Goal: Information Seeking & Learning: Find specific fact

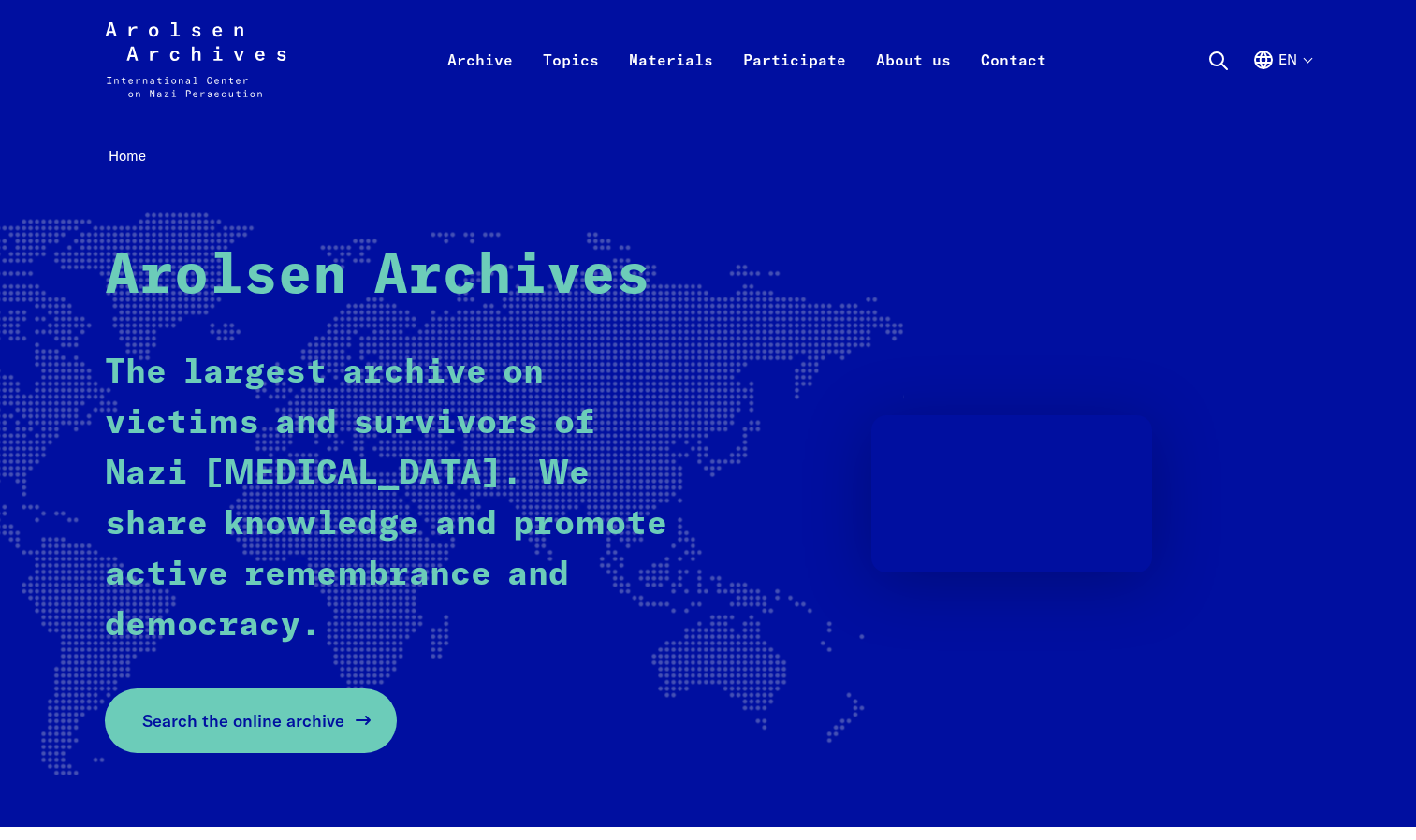
click at [231, 723] on span "Search the online archive" at bounding box center [243, 721] width 202 height 25
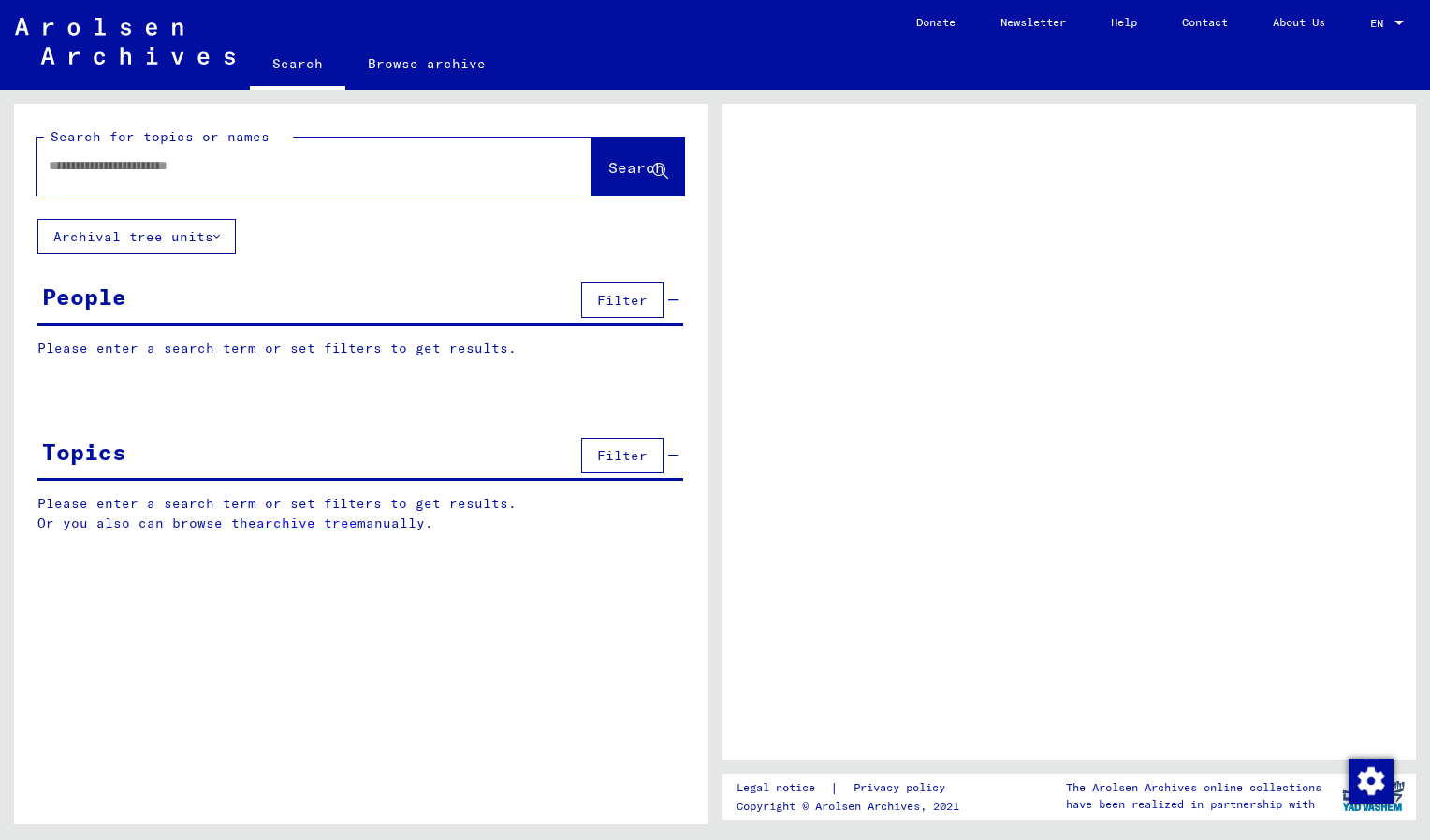
click at [280, 185] on div at bounding box center [292, 166] width 510 height 42
click at [108, 165] on input "text" at bounding box center [298, 166] width 499 height 19
type input "**********"
click at [592, 183] on button "Search" at bounding box center [637, 166] width 91 height 58
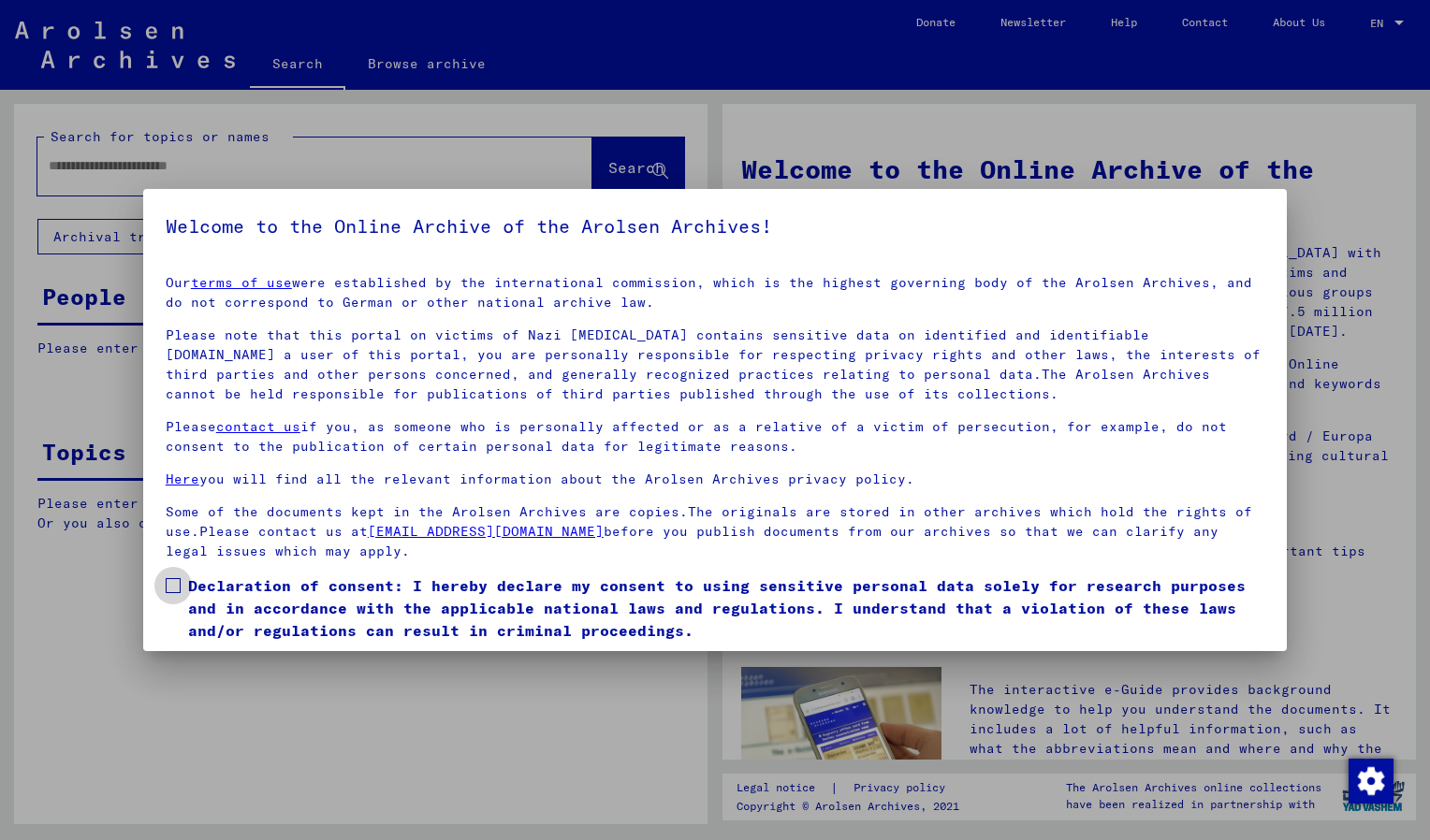
click at [185, 581] on label "Declaration of consent: I hereby declare my consent to using sensitive personal…" at bounding box center [714, 608] width 1098 height 67
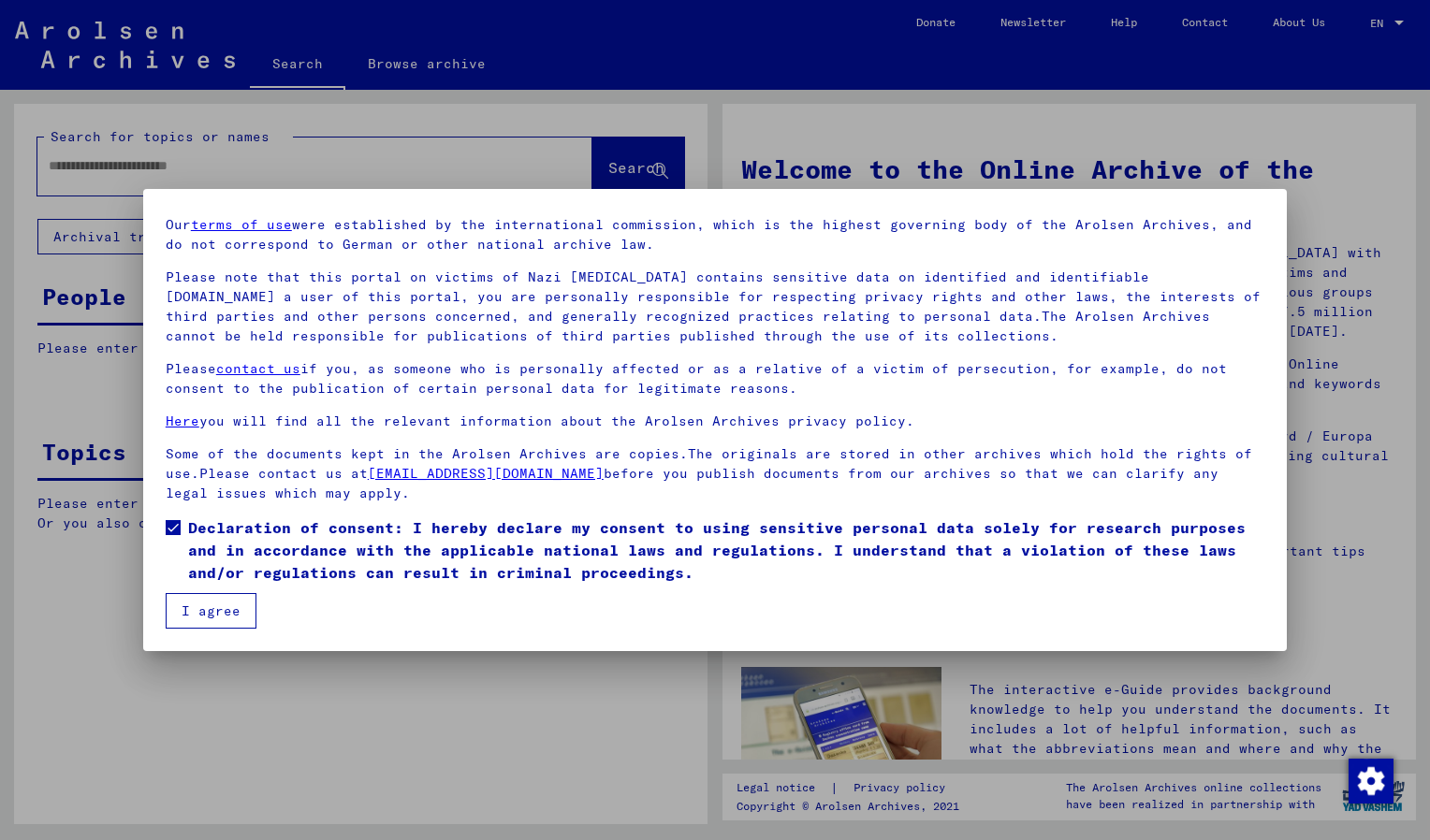
scroll to position [58, 0]
click at [219, 604] on button "I agree" at bounding box center [210, 610] width 90 height 36
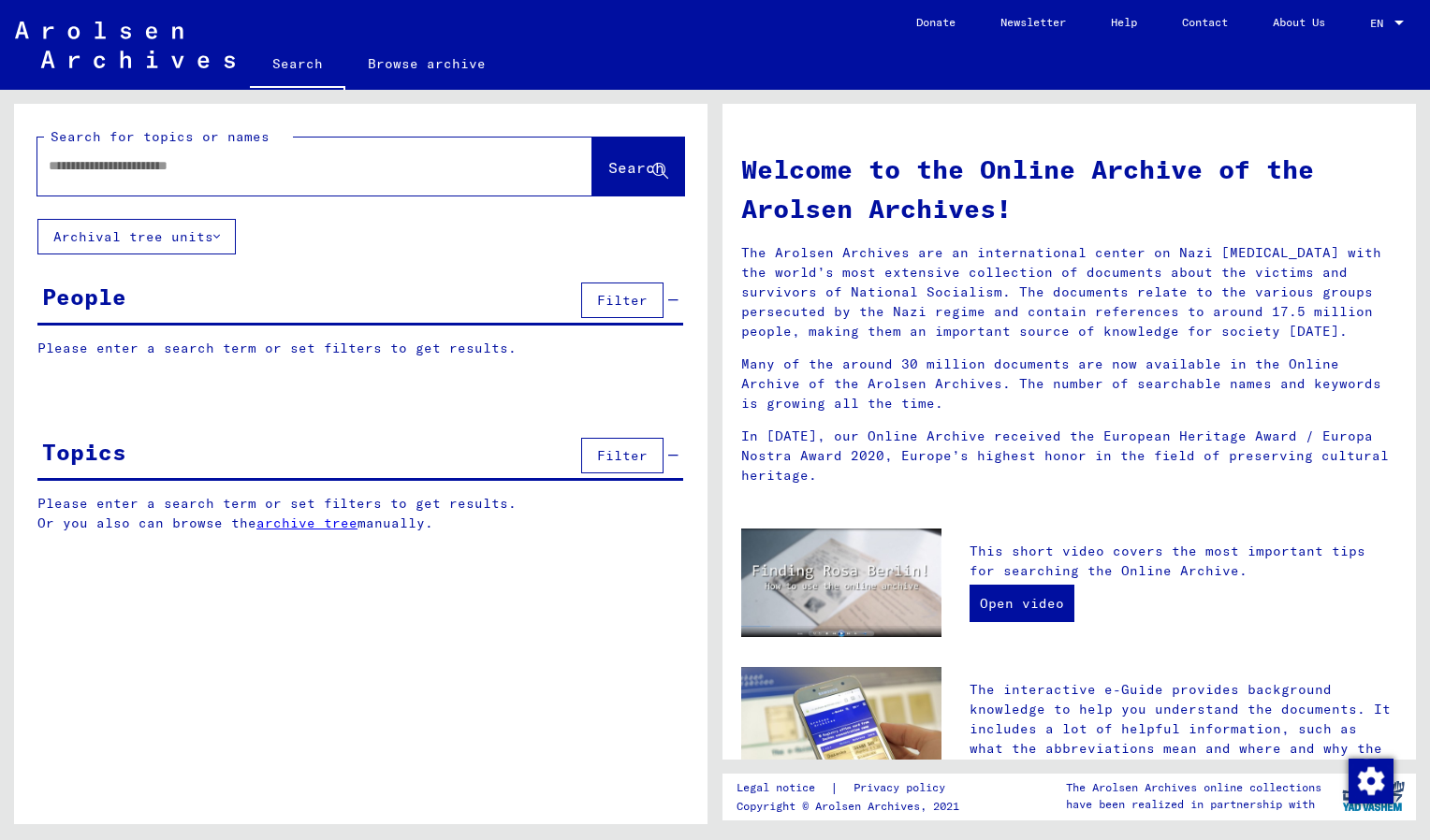
click at [320, 165] on input "text" at bounding box center [292, 166] width 487 height 19
type input "**********"
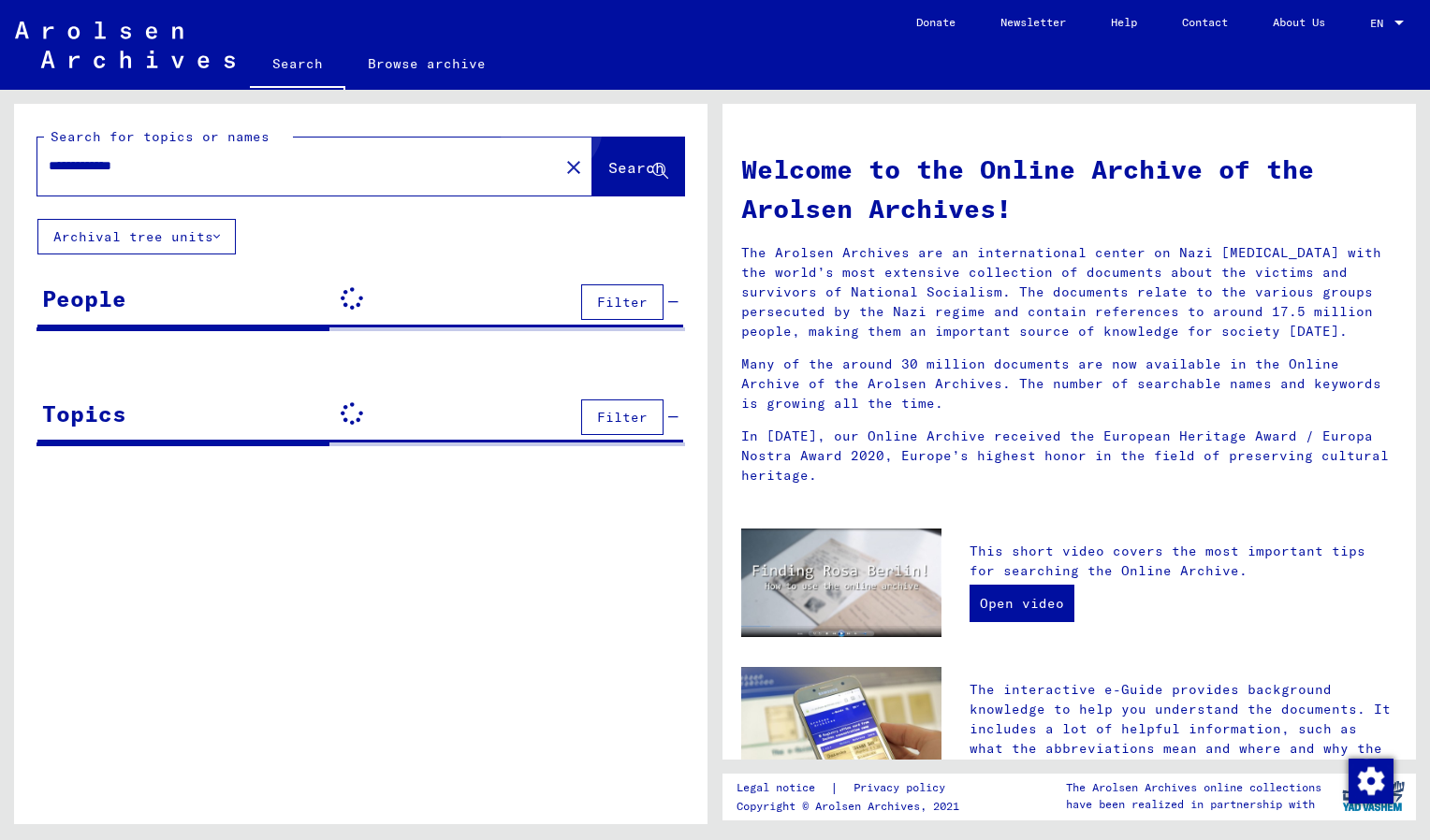
click at [627, 149] on button "Search" at bounding box center [637, 166] width 91 height 58
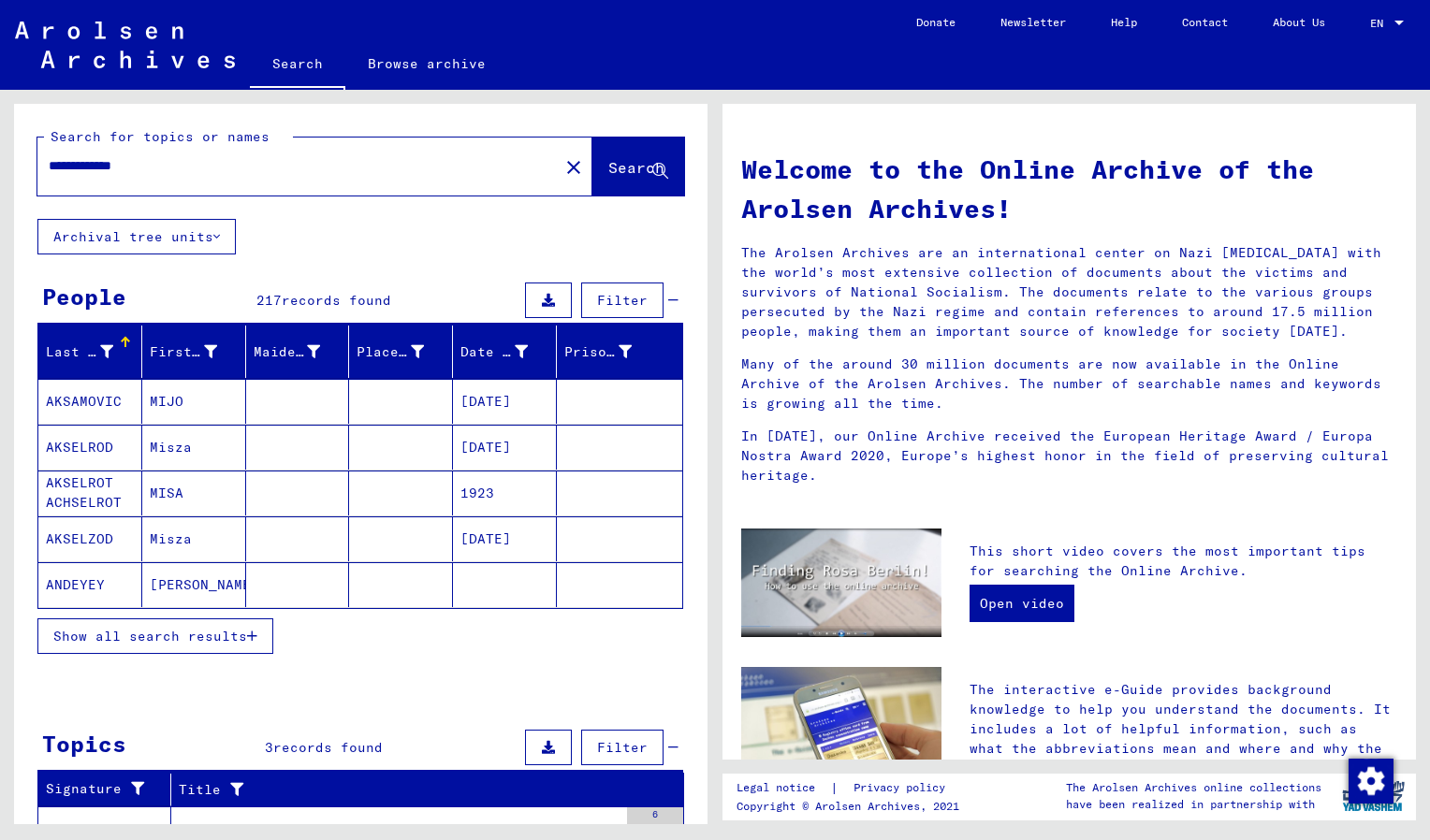
click at [225, 656] on div "Show all search results" at bounding box center [360, 636] width 646 height 54
click at [225, 644] on span "Show all search results" at bounding box center [151, 636] width 194 height 17
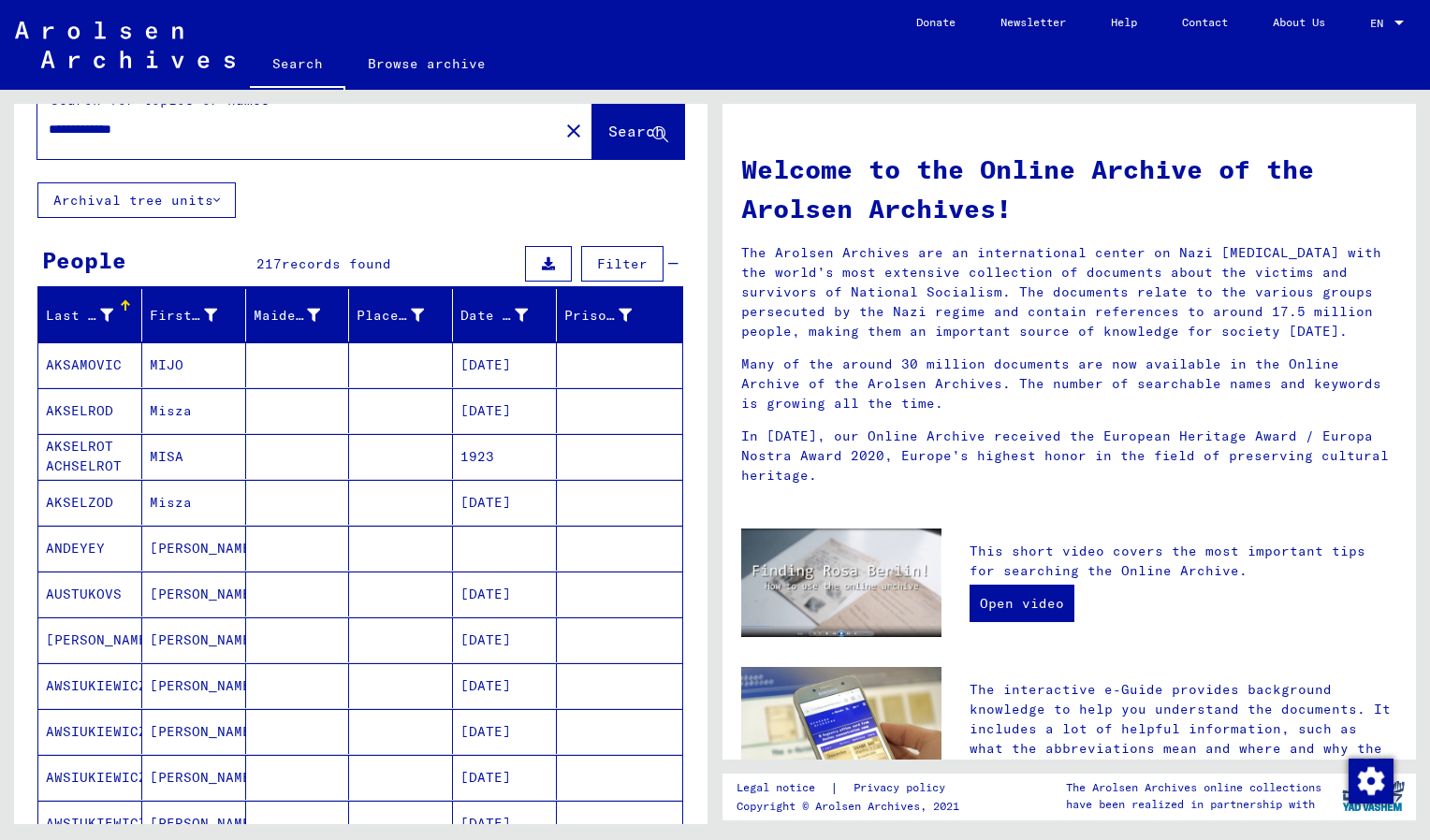
scroll to position [41, 0]
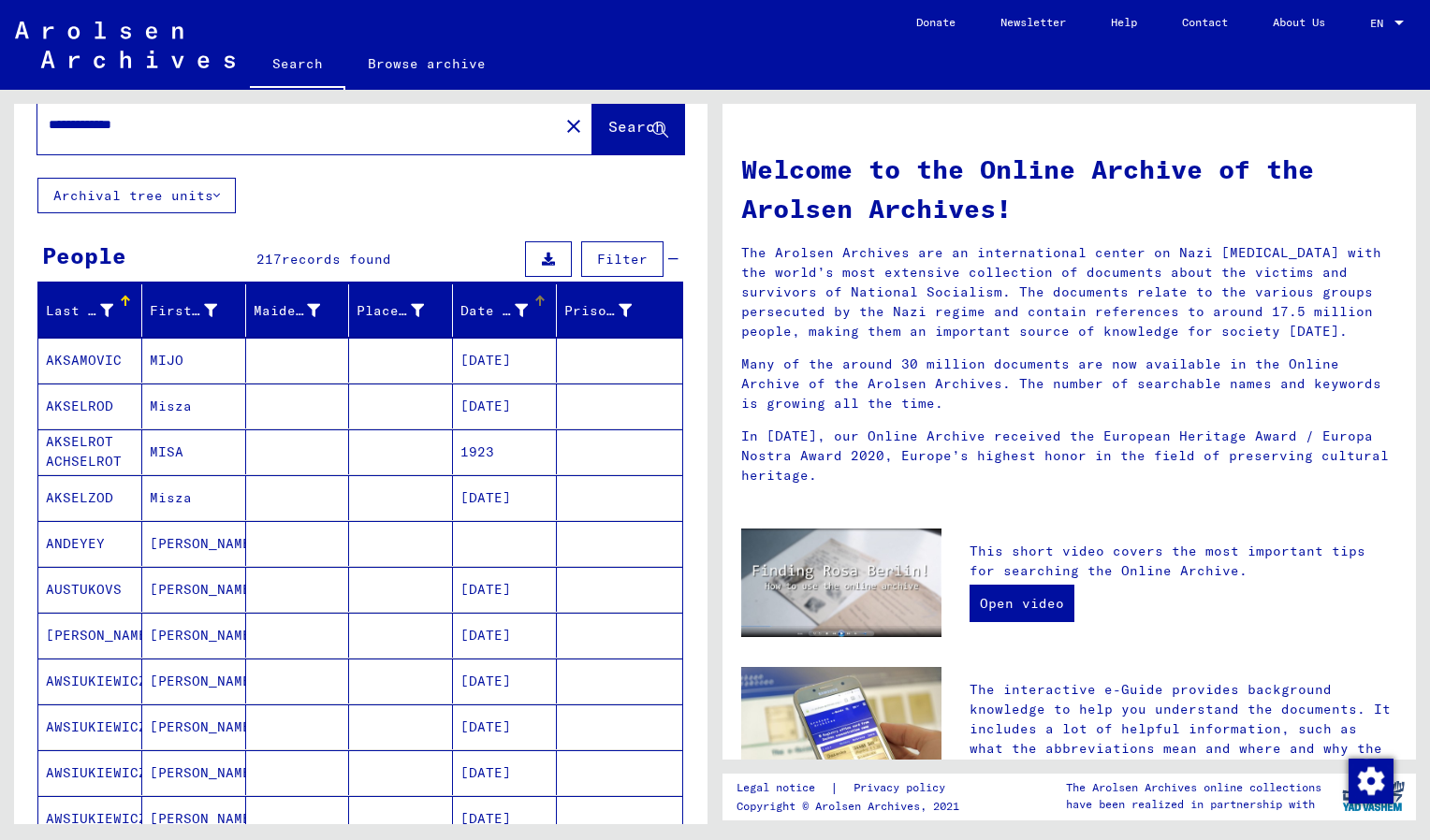
click at [515, 317] on div at bounding box center [522, 311] width 13 height 19
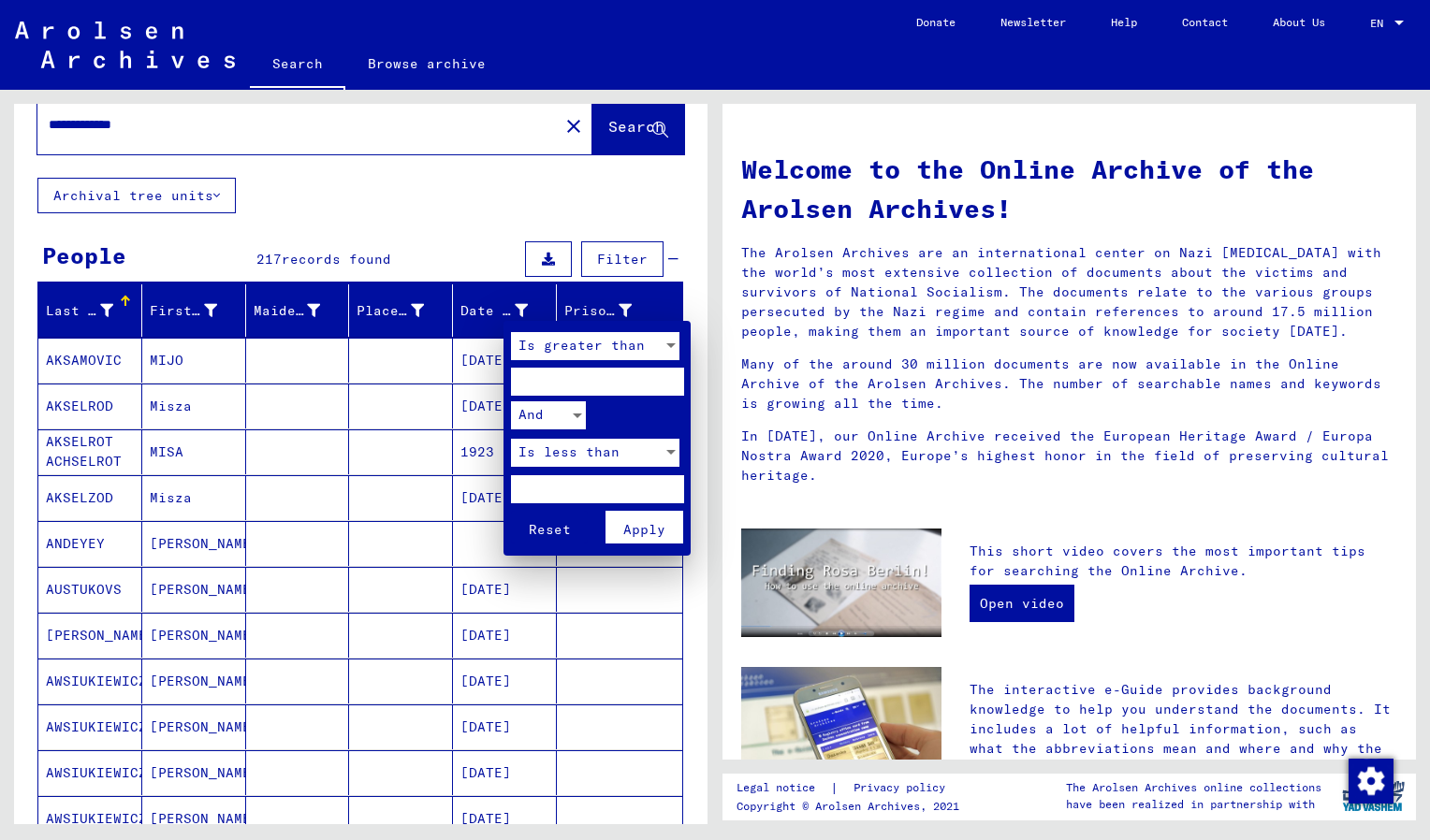
click at [508, 303] on div at bounding box center [715, 420] width 1430 height 840
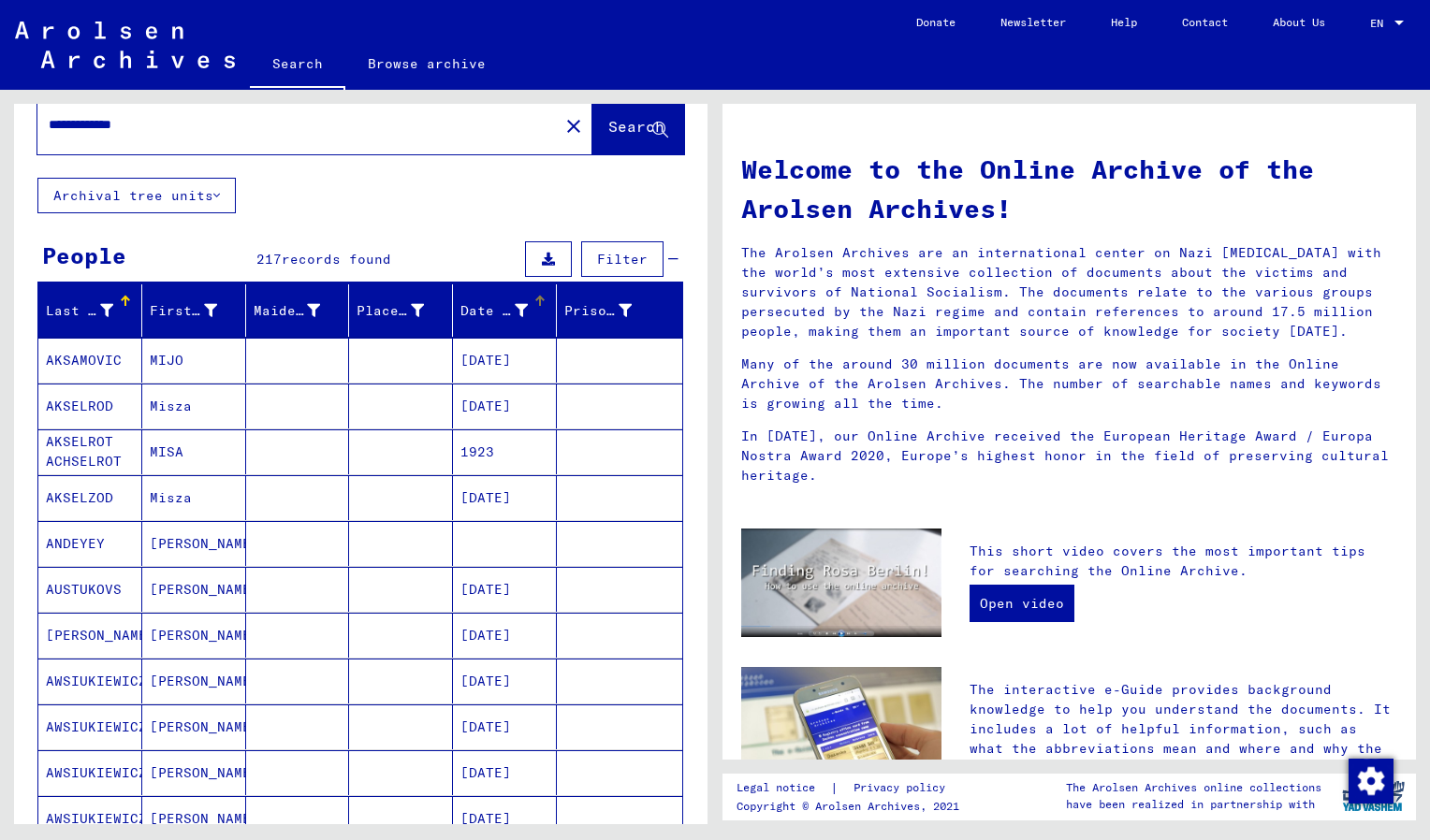
click at [462, 309] on div "Date of Birth" at bounding box center [494, 311] width 67 height 19
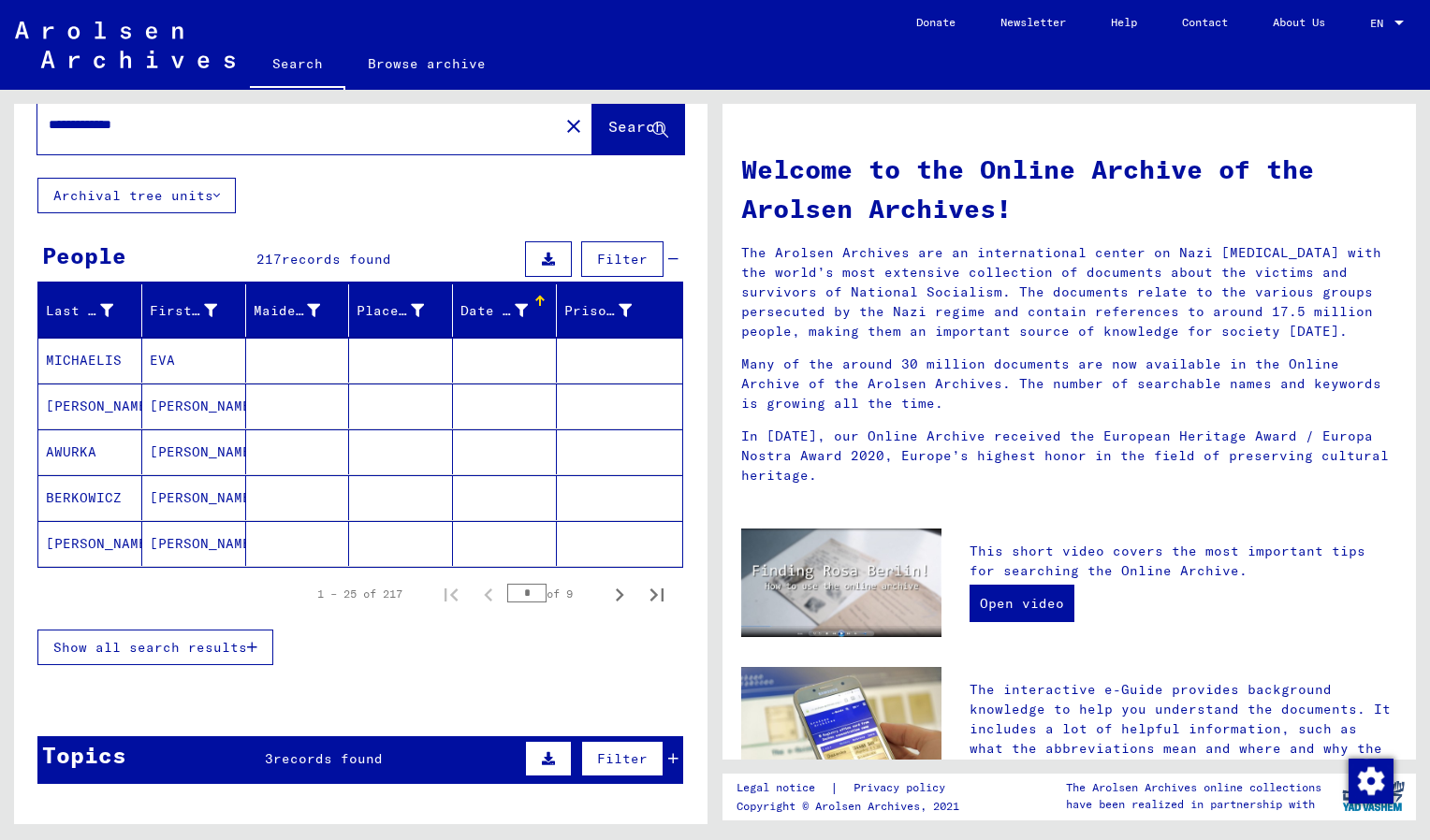
click at [99, 358] on mat-cell "MICHAELIS" at bounding box center [90, 360] width 104 height 45
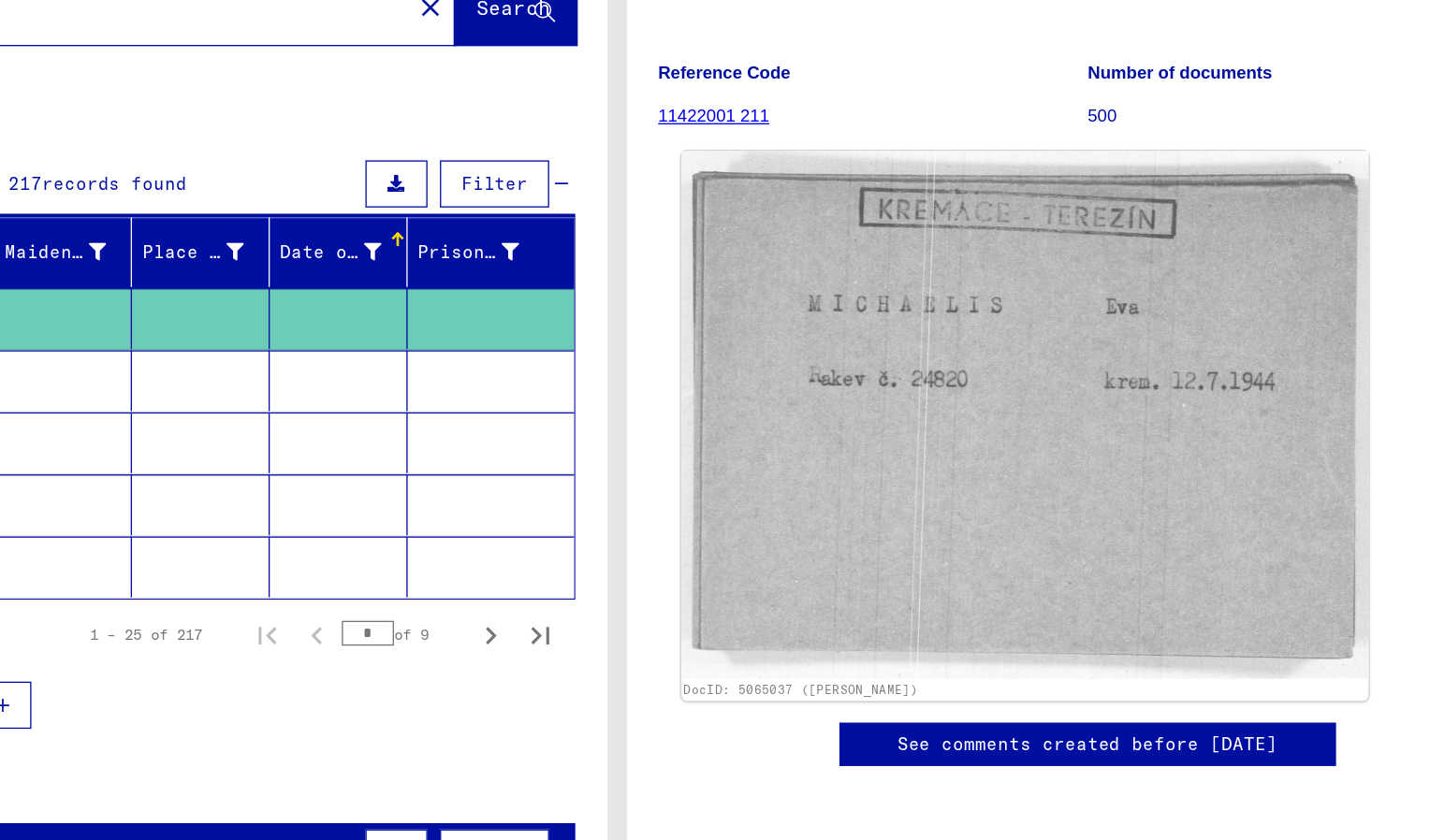
scroll to position [161, 0]
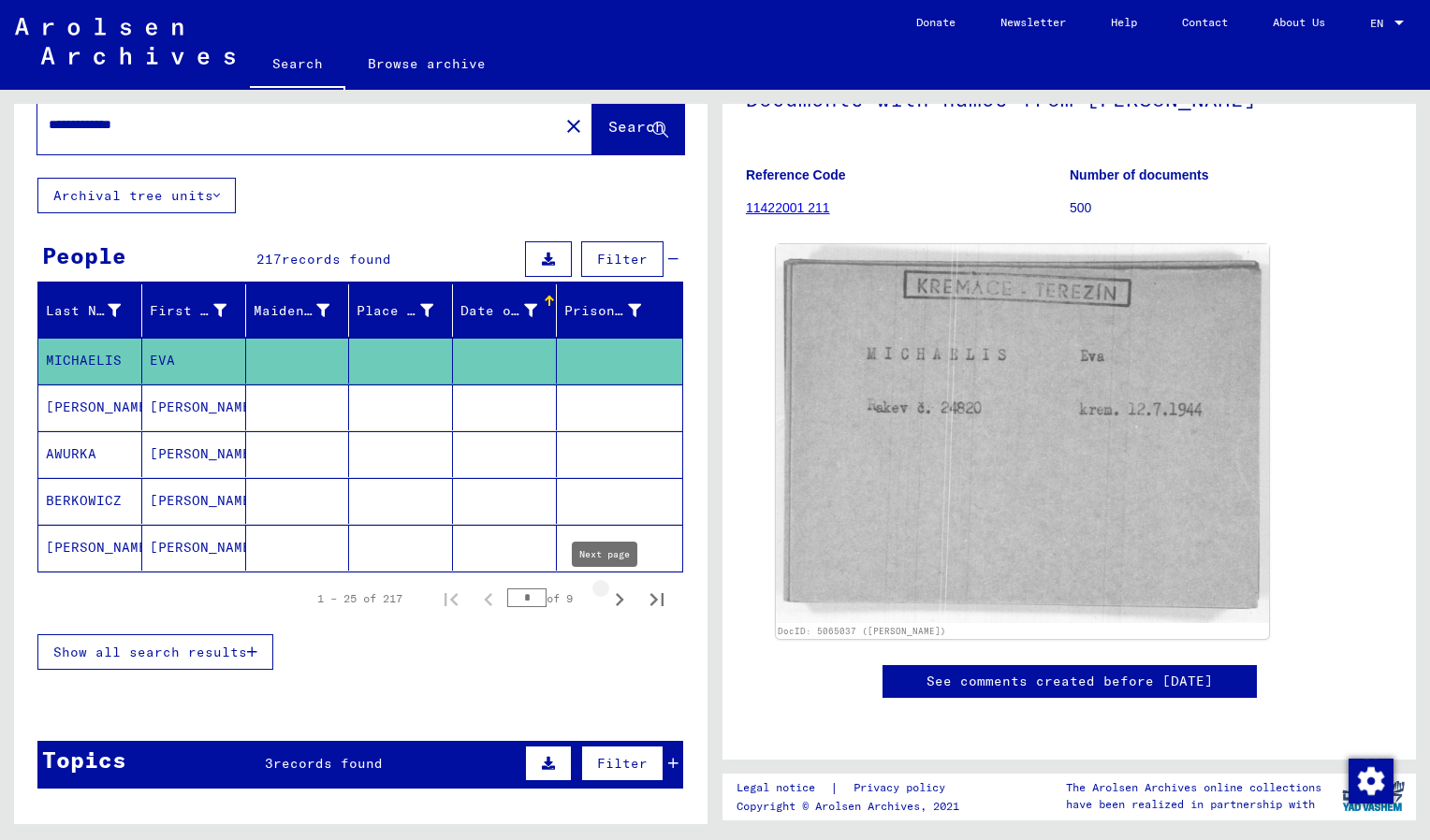
click at [606, 598] on icon "Next page" at bounding box center [619, 600] width 26 height 26
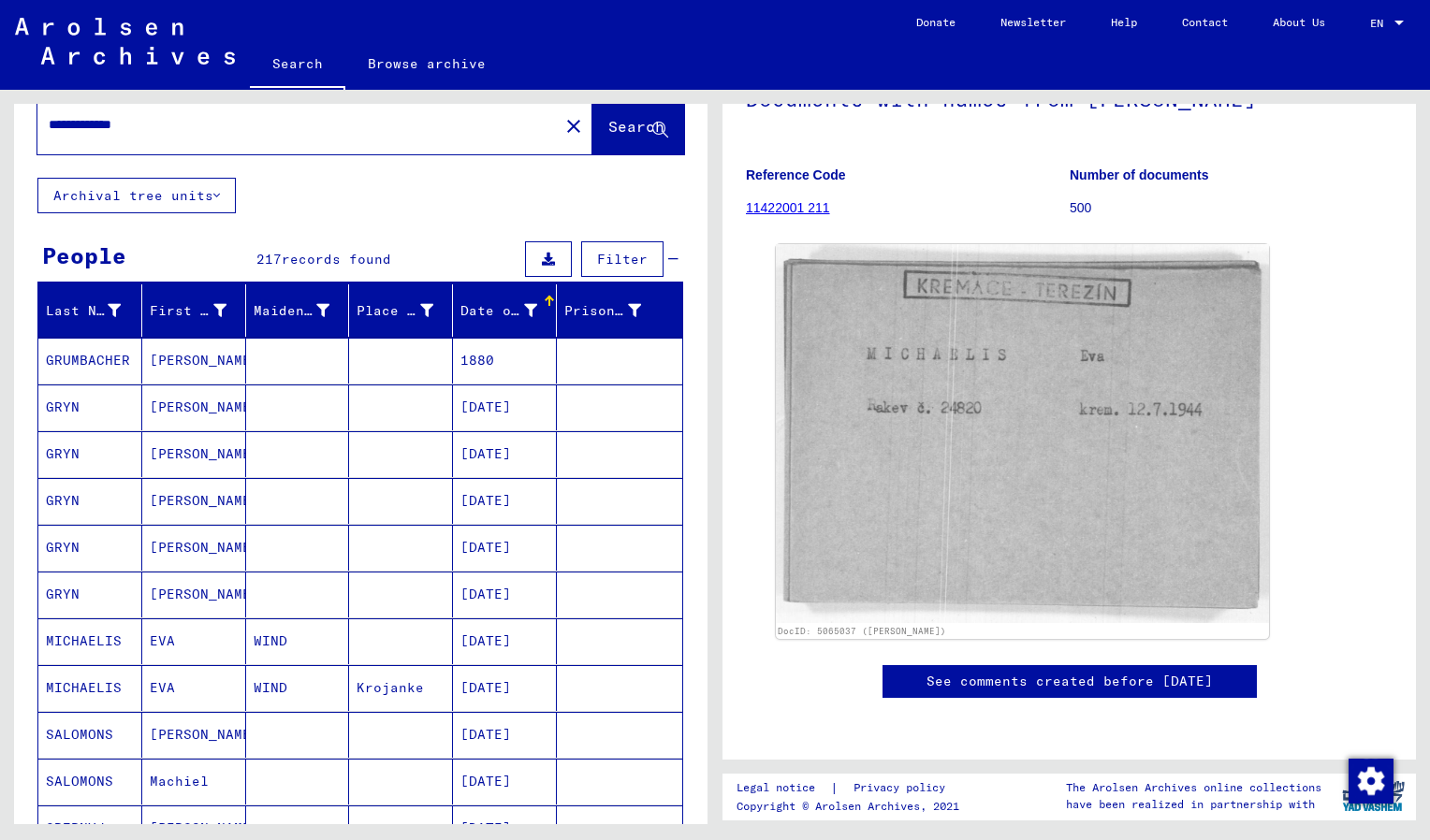
click at [493, 632] on mat-cell "09/06/1883" at bounding box center [505, 642] width 104 height 46
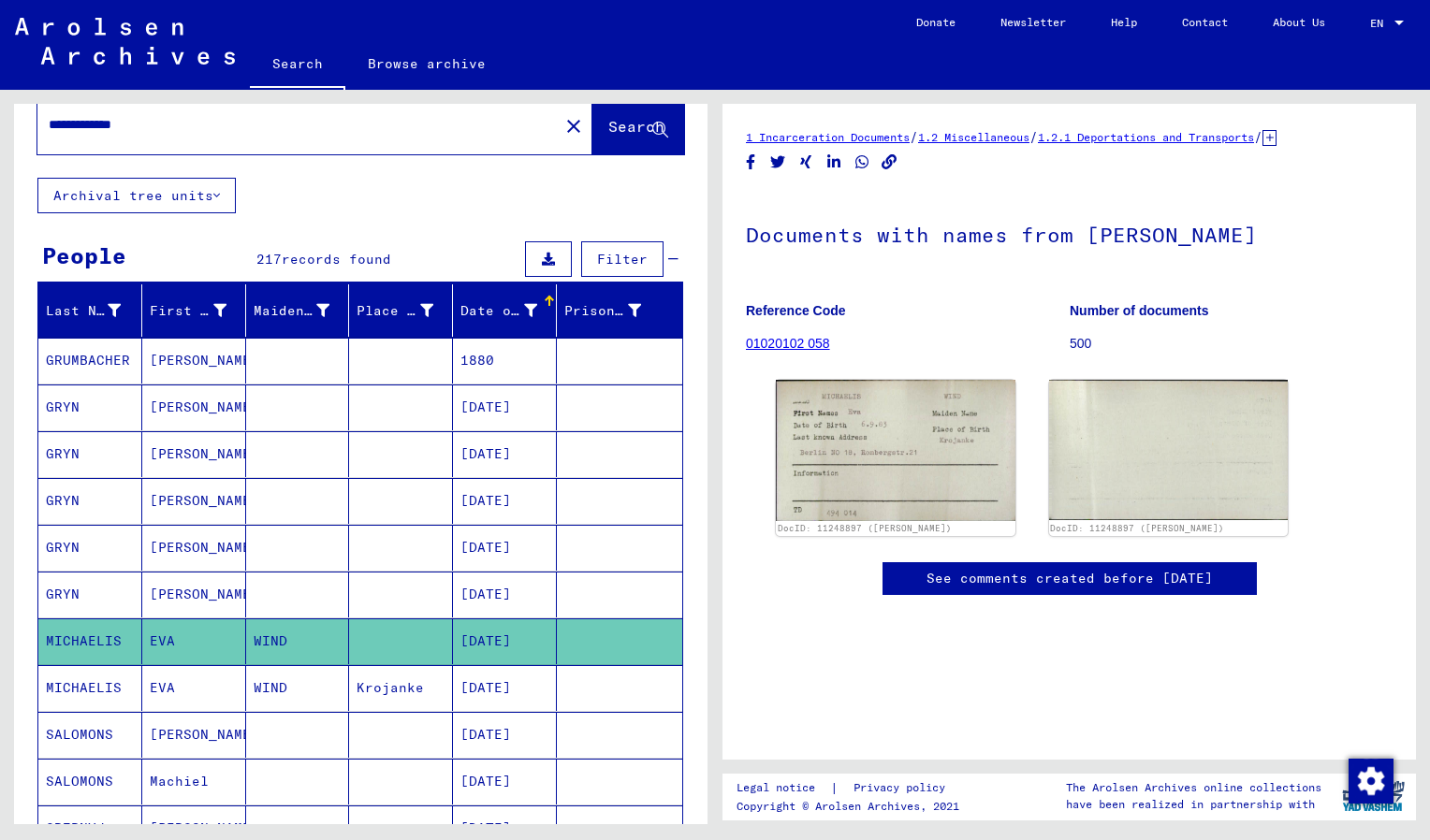
click at [505, 676] on mat-cell "09/06/1883" at bounding box center [505, 688] width 104 height 46
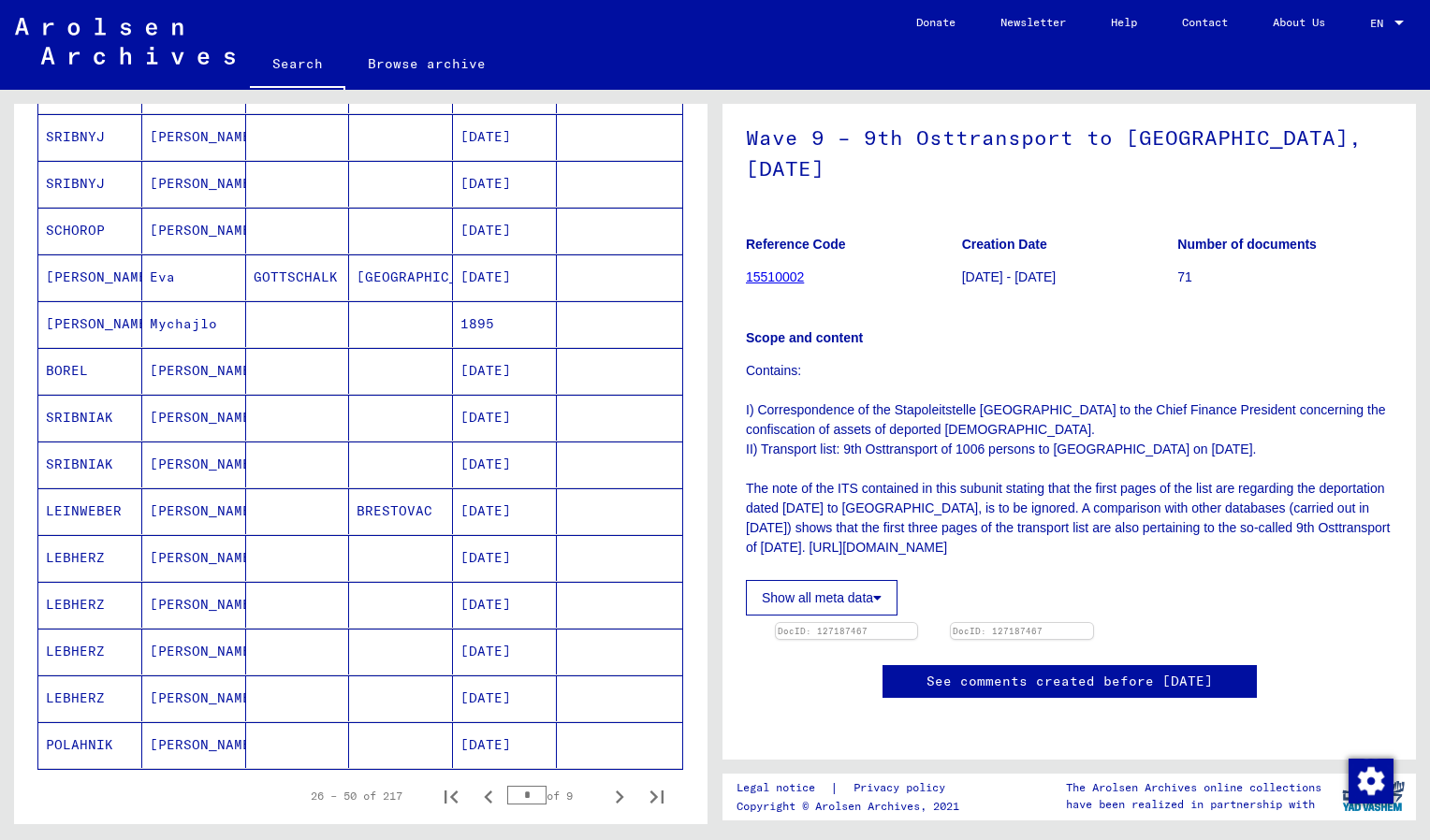
scroll to position [885, 0]
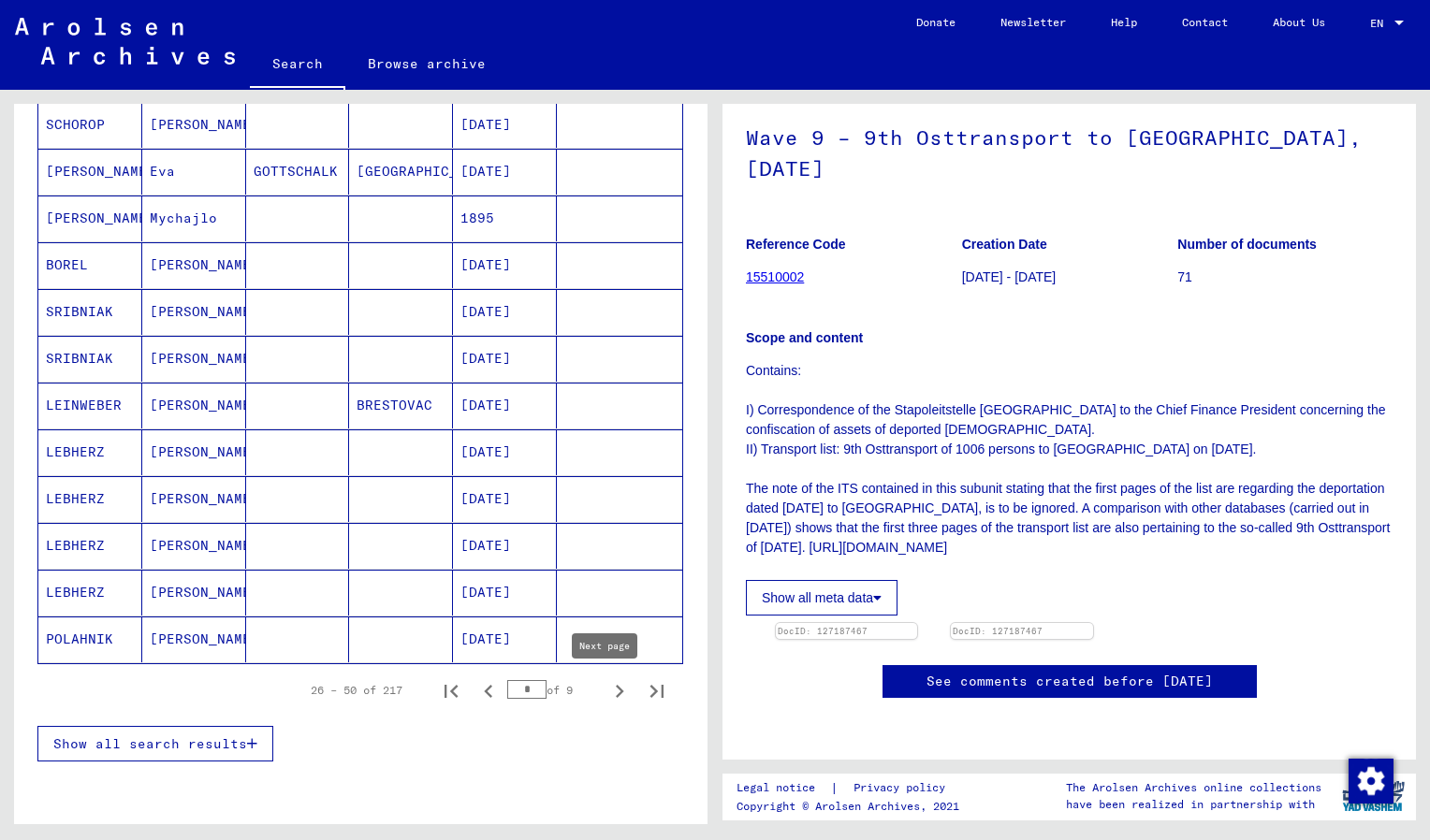
click at [609, 695] on icon "Next page" at bounding box center [619, 691] width 26 height 26
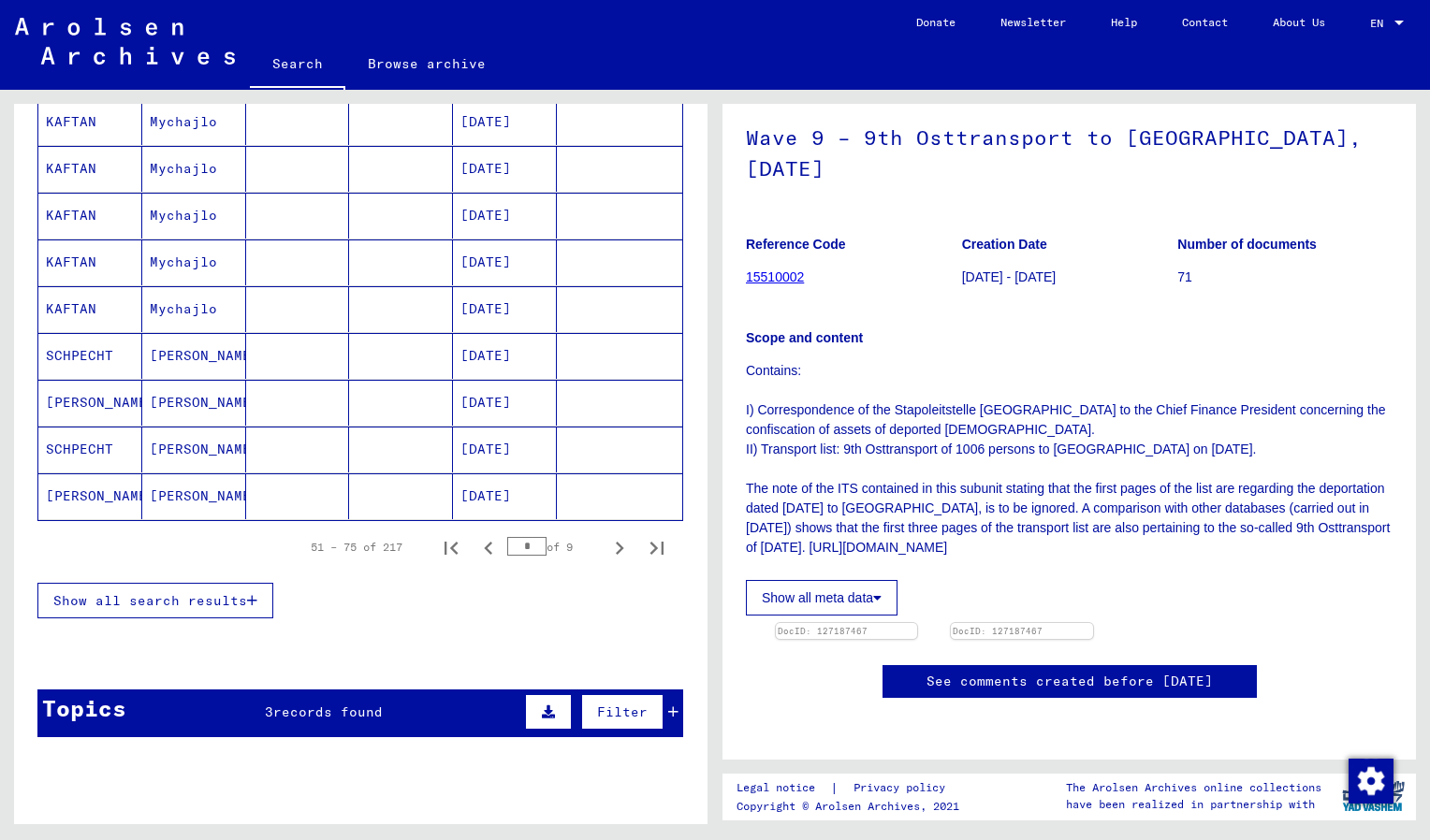
scroll to position [1045, 0]
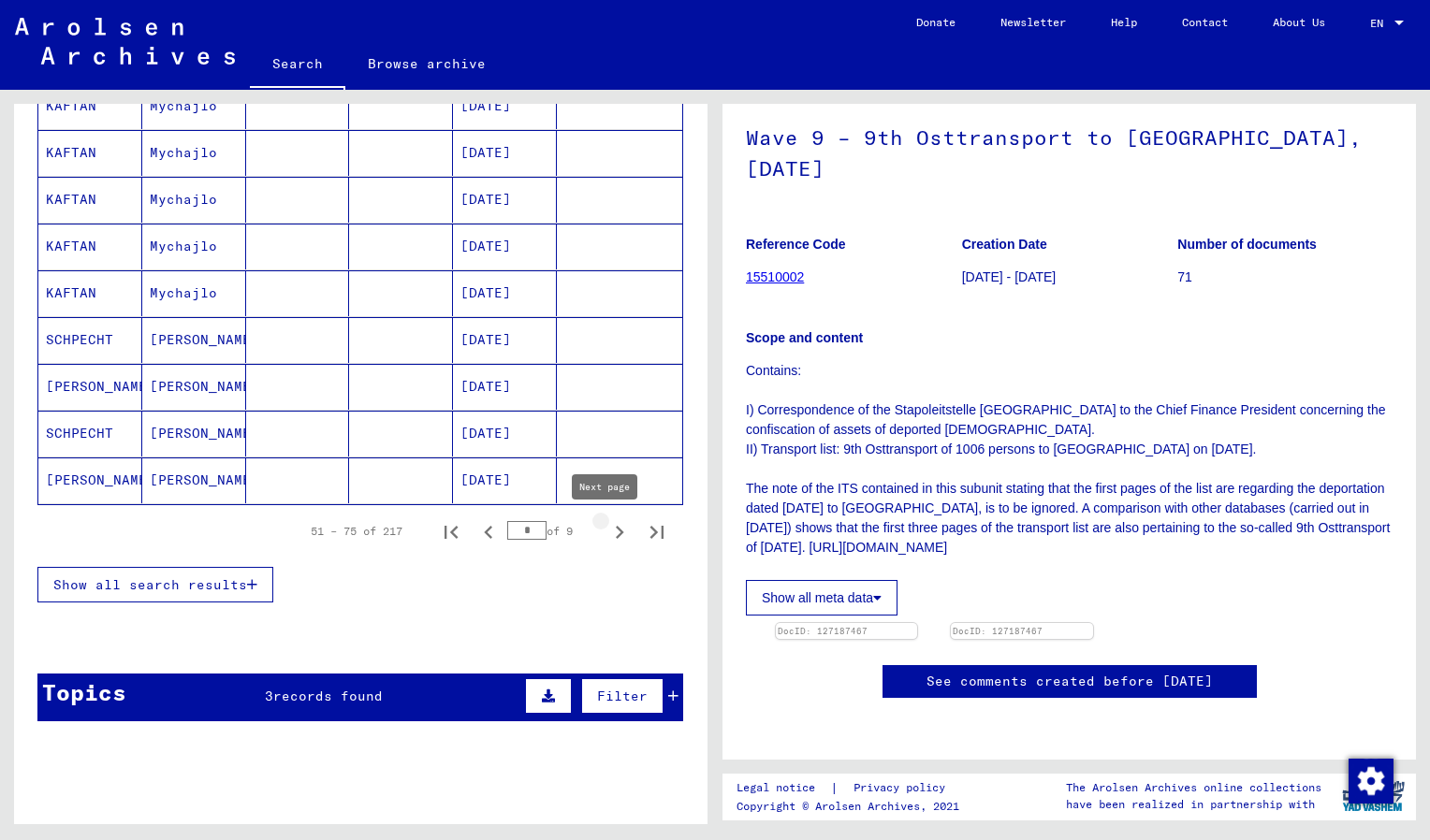
click at [601, 529] on button "Next page" at bounding box center [619, 531] width 37 height 37
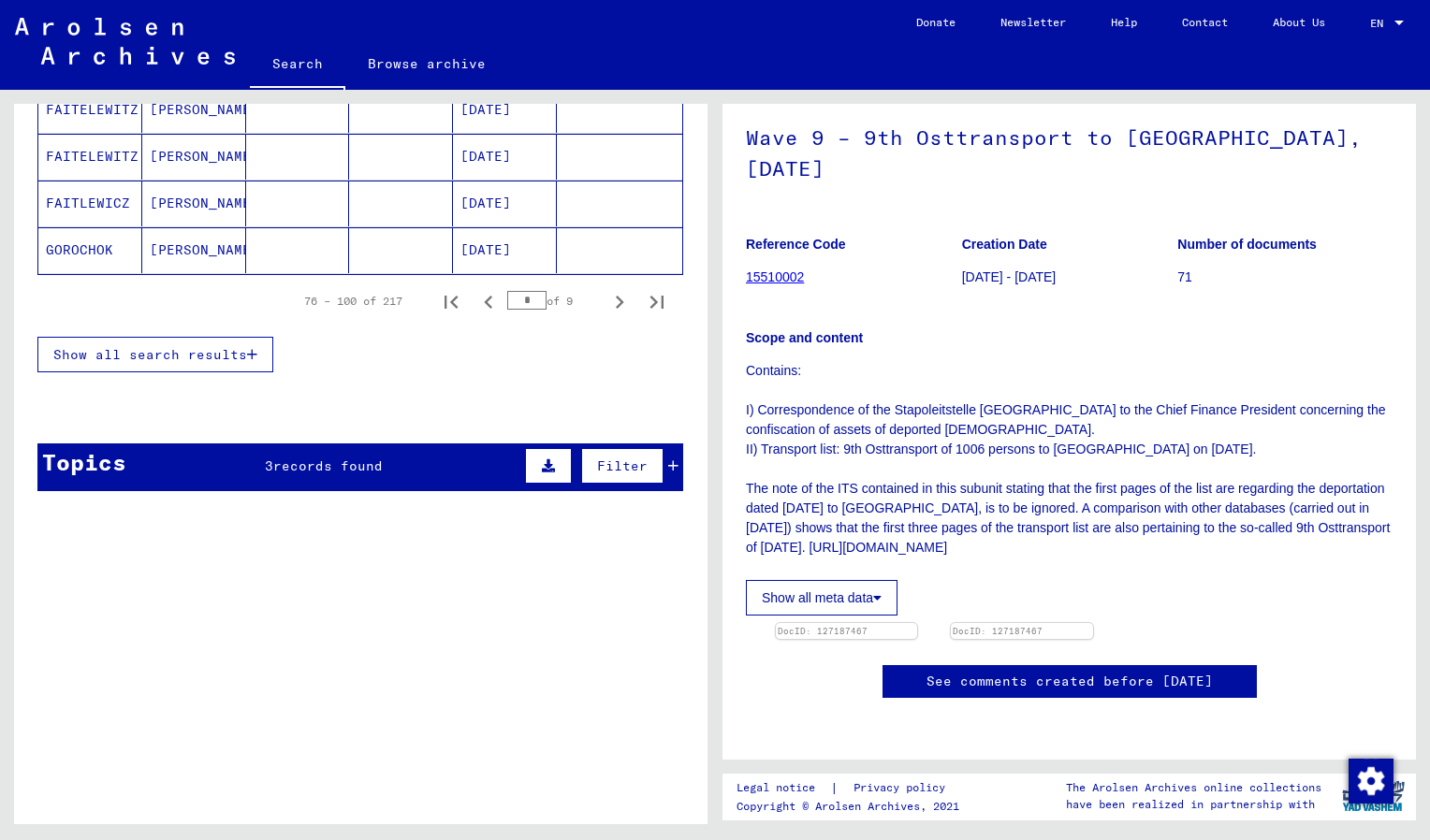
scroll to position [1273, 0]
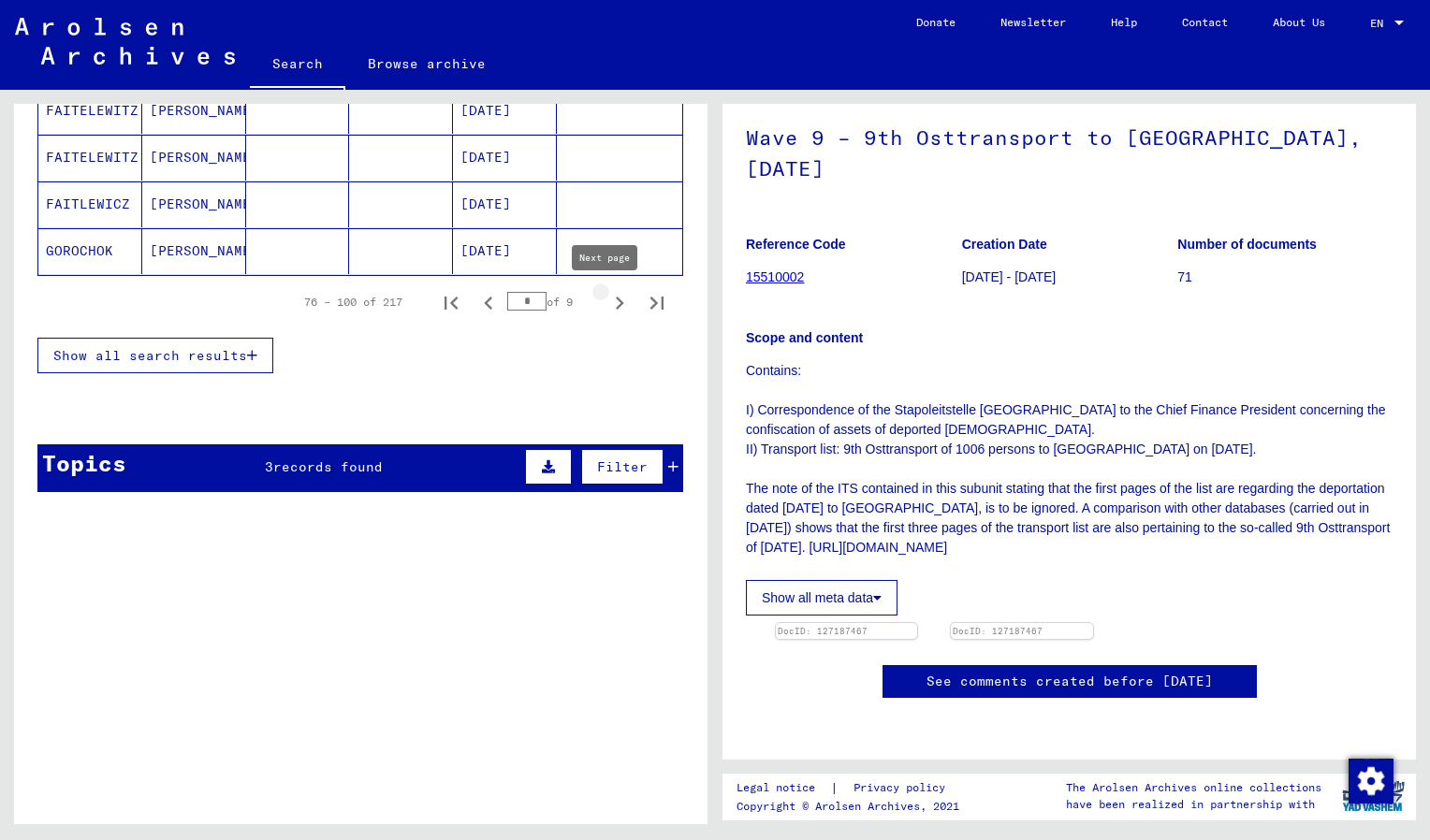
click at [606, 314] on icon "Next page" at bounding box center [619, 303] width 26 height 26
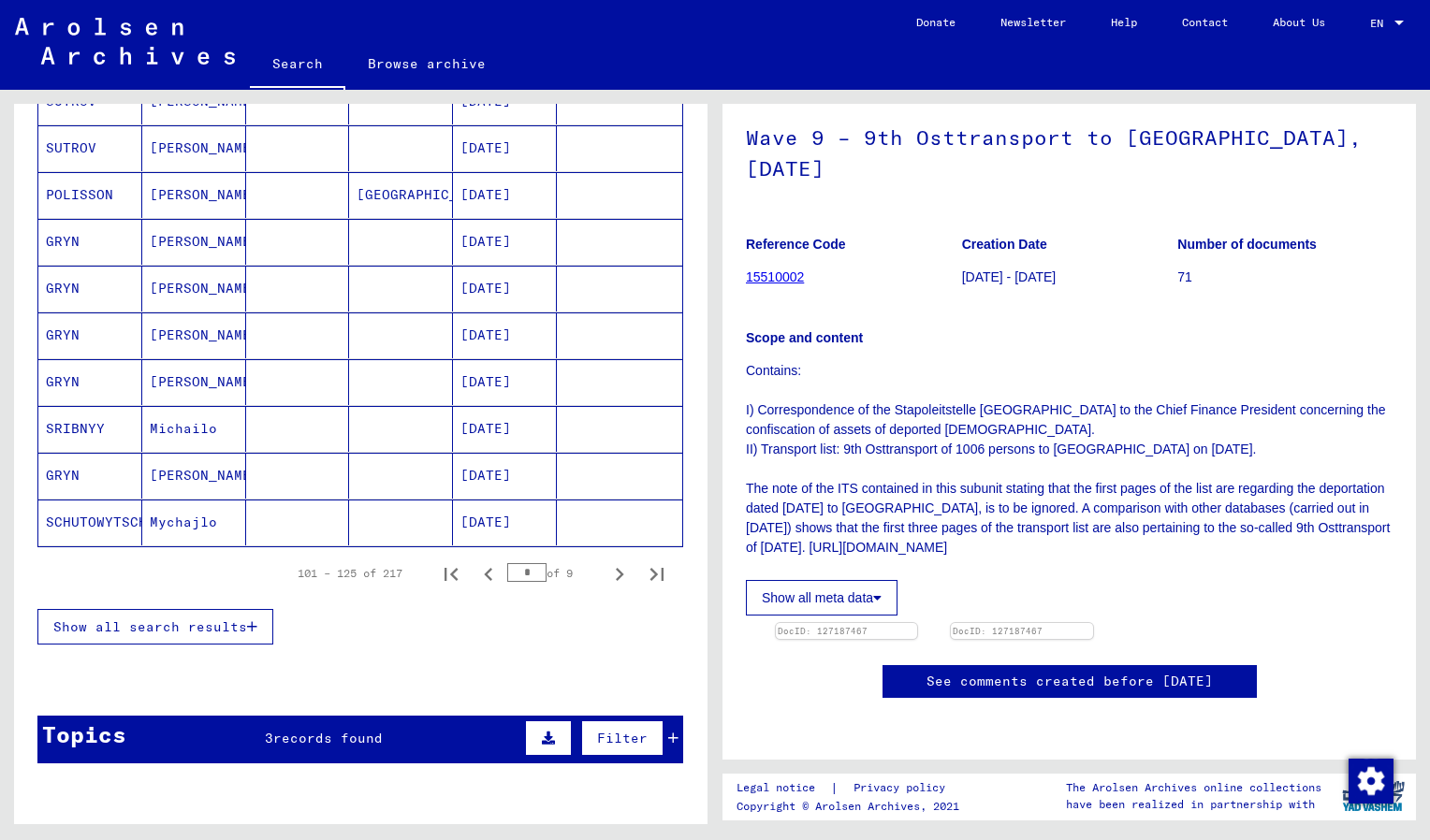
scroll to position [1015, 0]
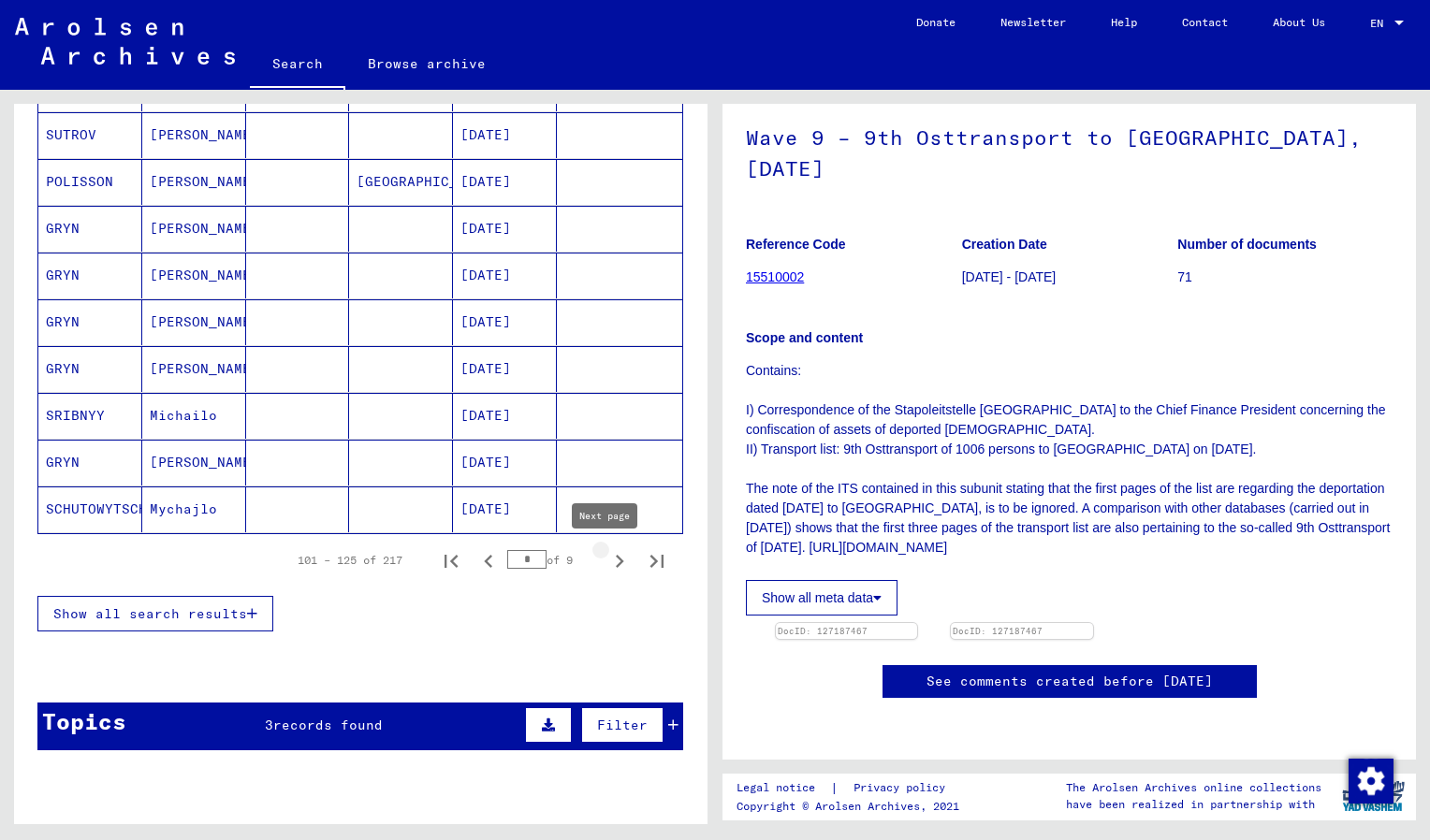
click at [606, 559] on icon "Next page" at bounding box center [619, 561] width 26 height 26
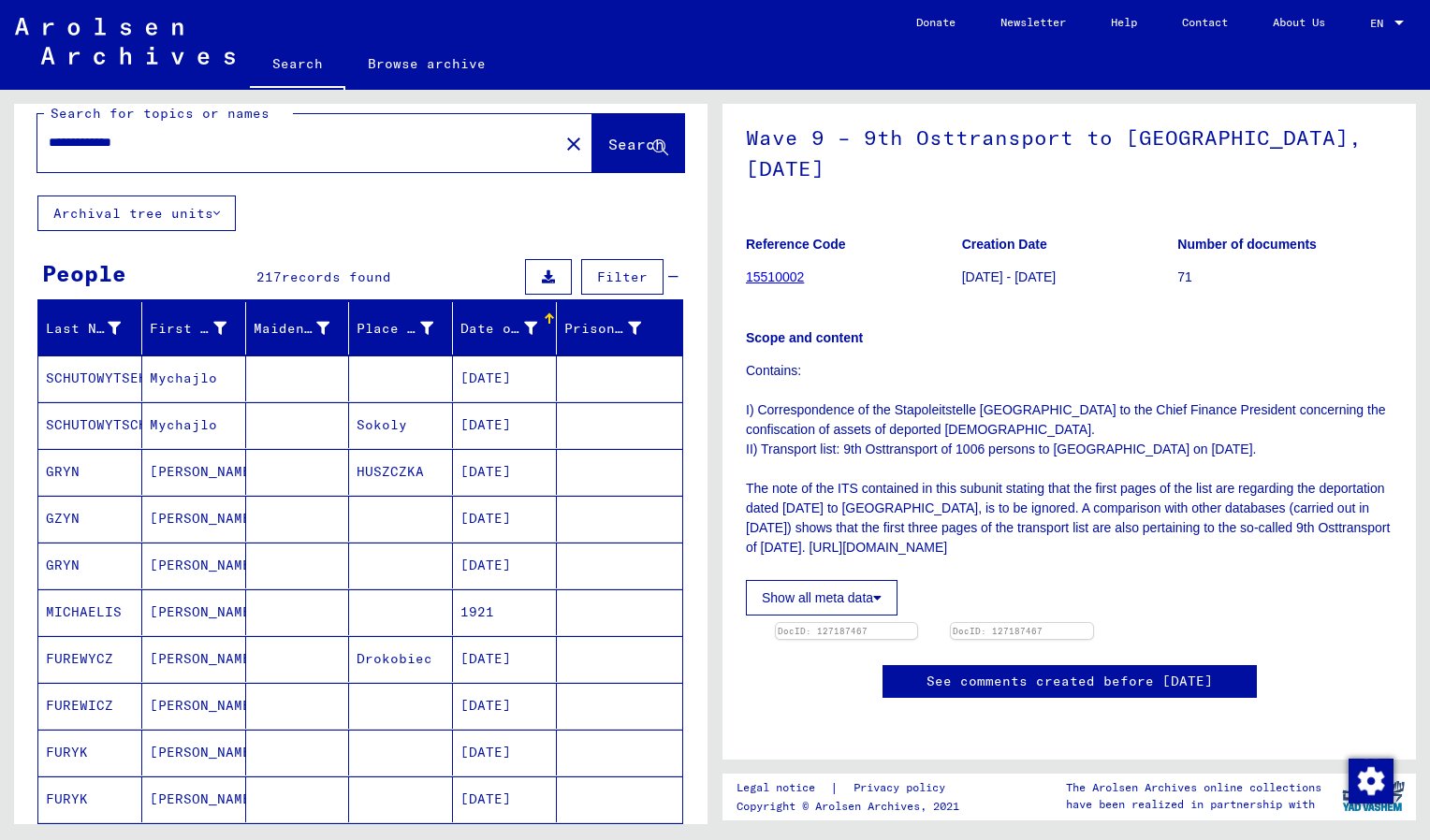
scroll to position [24, 0]
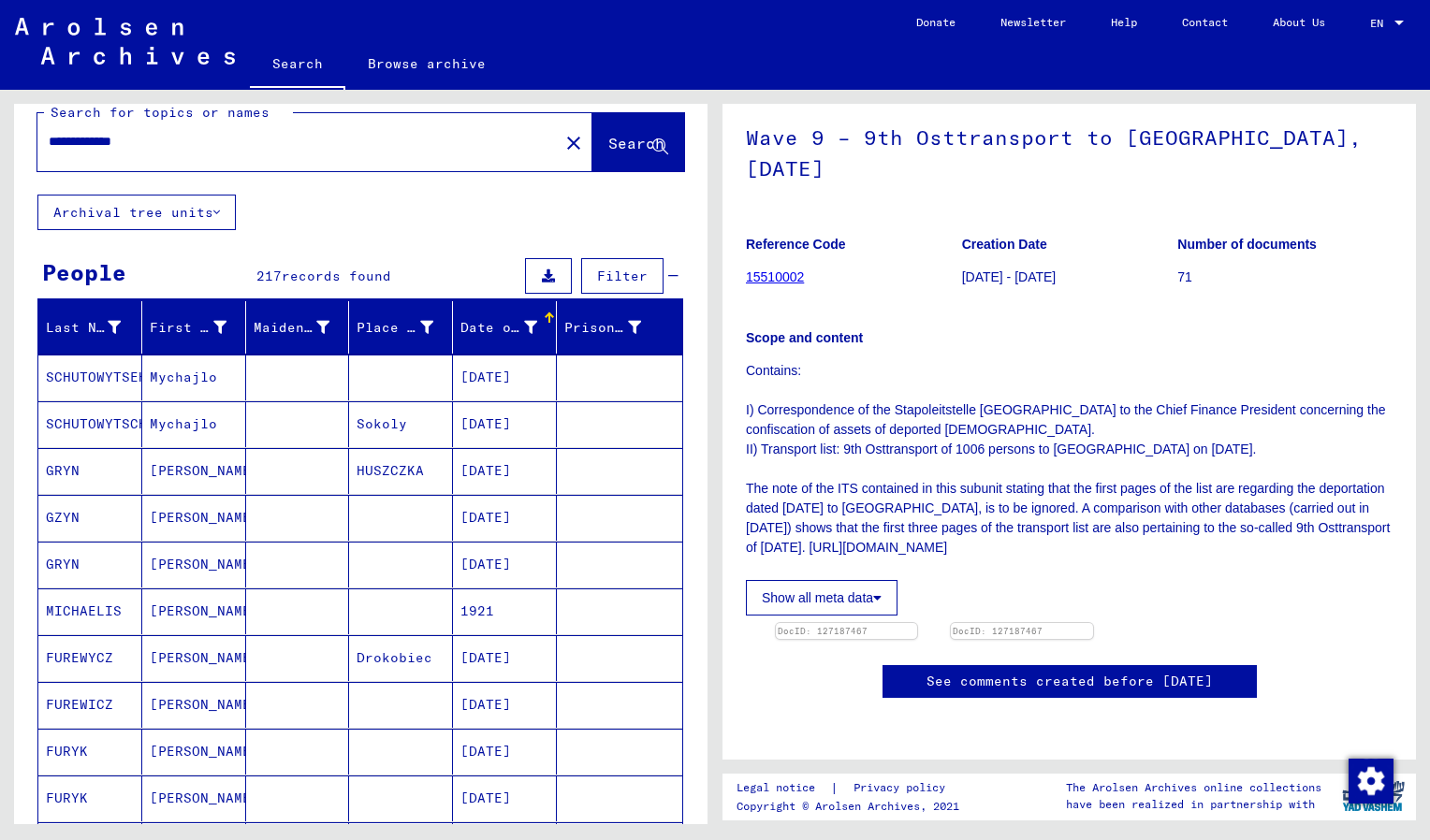
click at [75, 616] on mat-cell "MICHAELIS" at bounding box center [90, 611] width 104 height 46
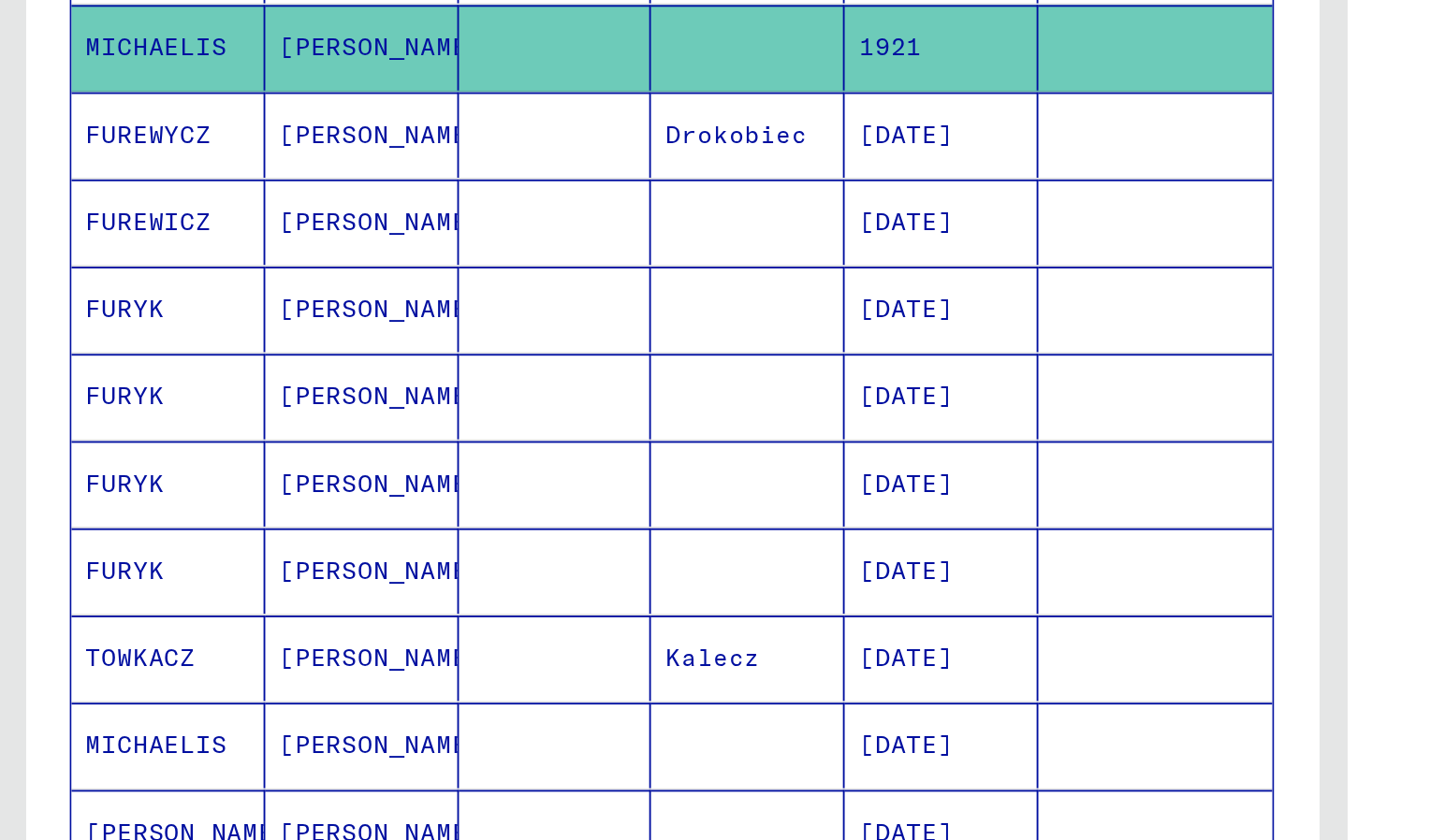
scroll to position [359, 0]
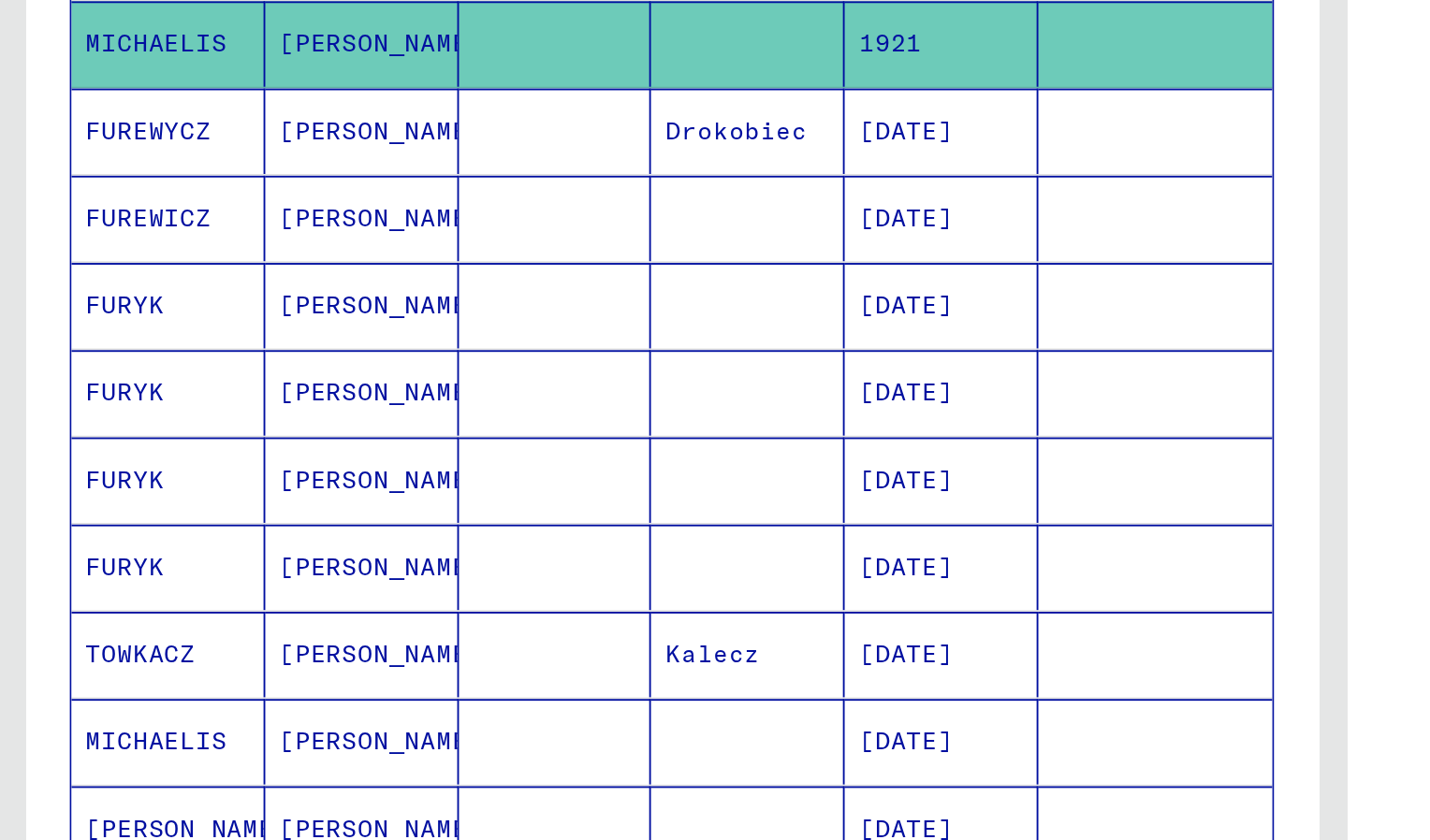
click at [491, 651] on mat-cell "12/02/1921" at bounding box center [505, 651] width 104 height 46
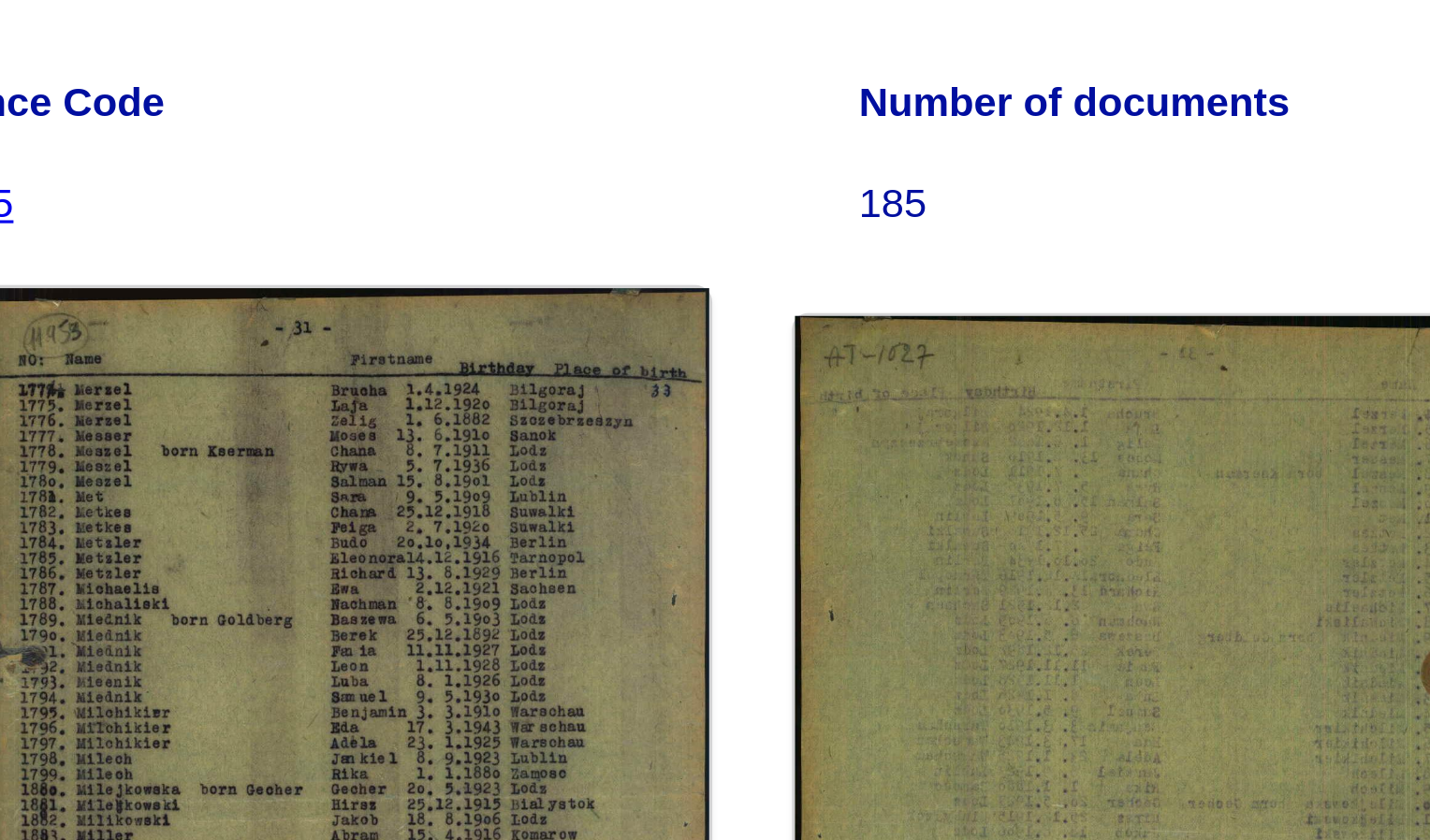
scroll to position [53, 0]
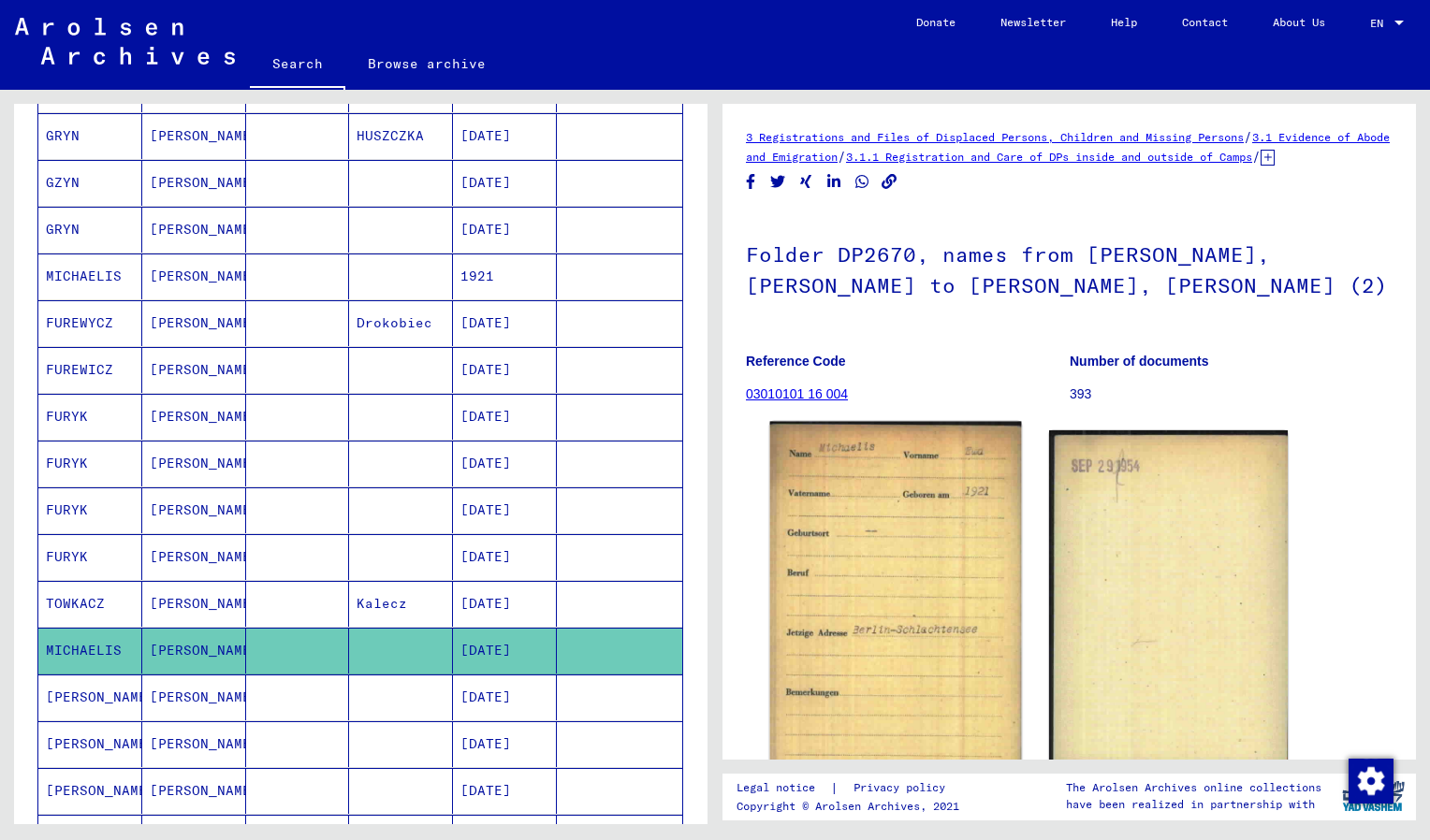
scroll to position [2, 0]
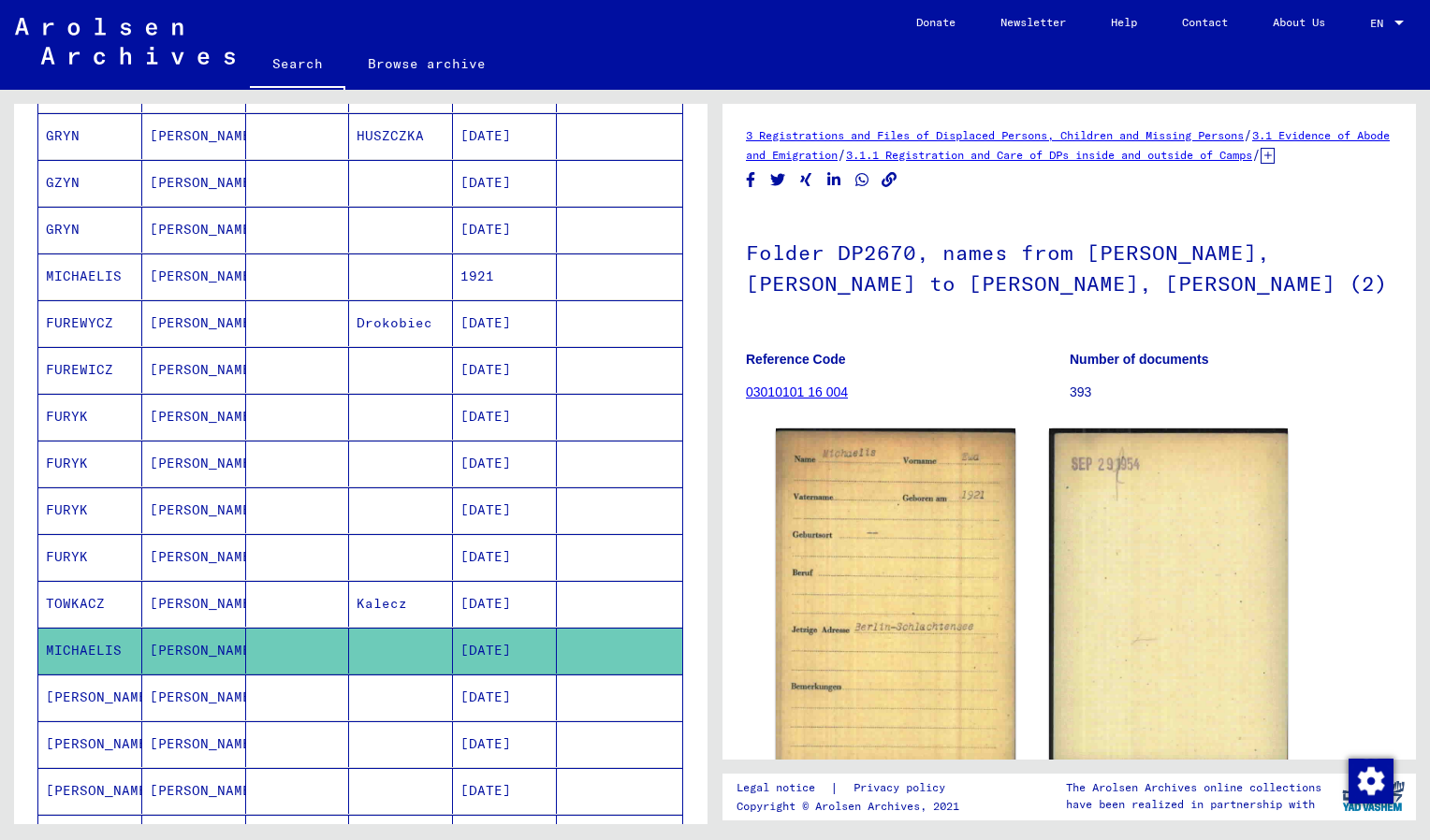
click at [467, 270] on mat-cell "1921" at bounding box center [505, 277] width 104 height 46
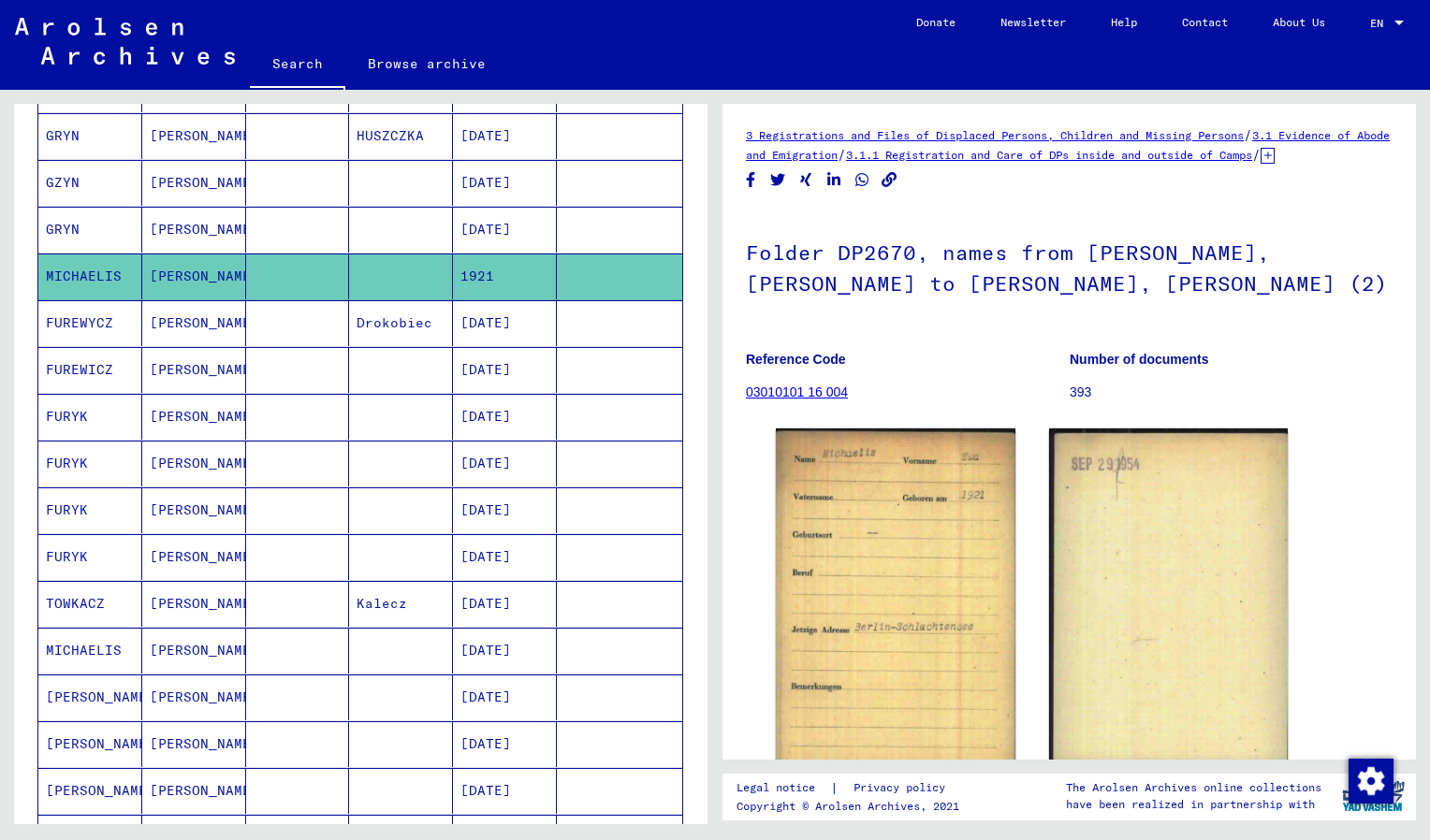
click at [467, 270] on mat-cell "1921" at bounding box center [505, 277] width 104 height 46
click at [496, 655] on mat-cell "12/02/1921" at bounding box center [505, 651] width 104 height 46
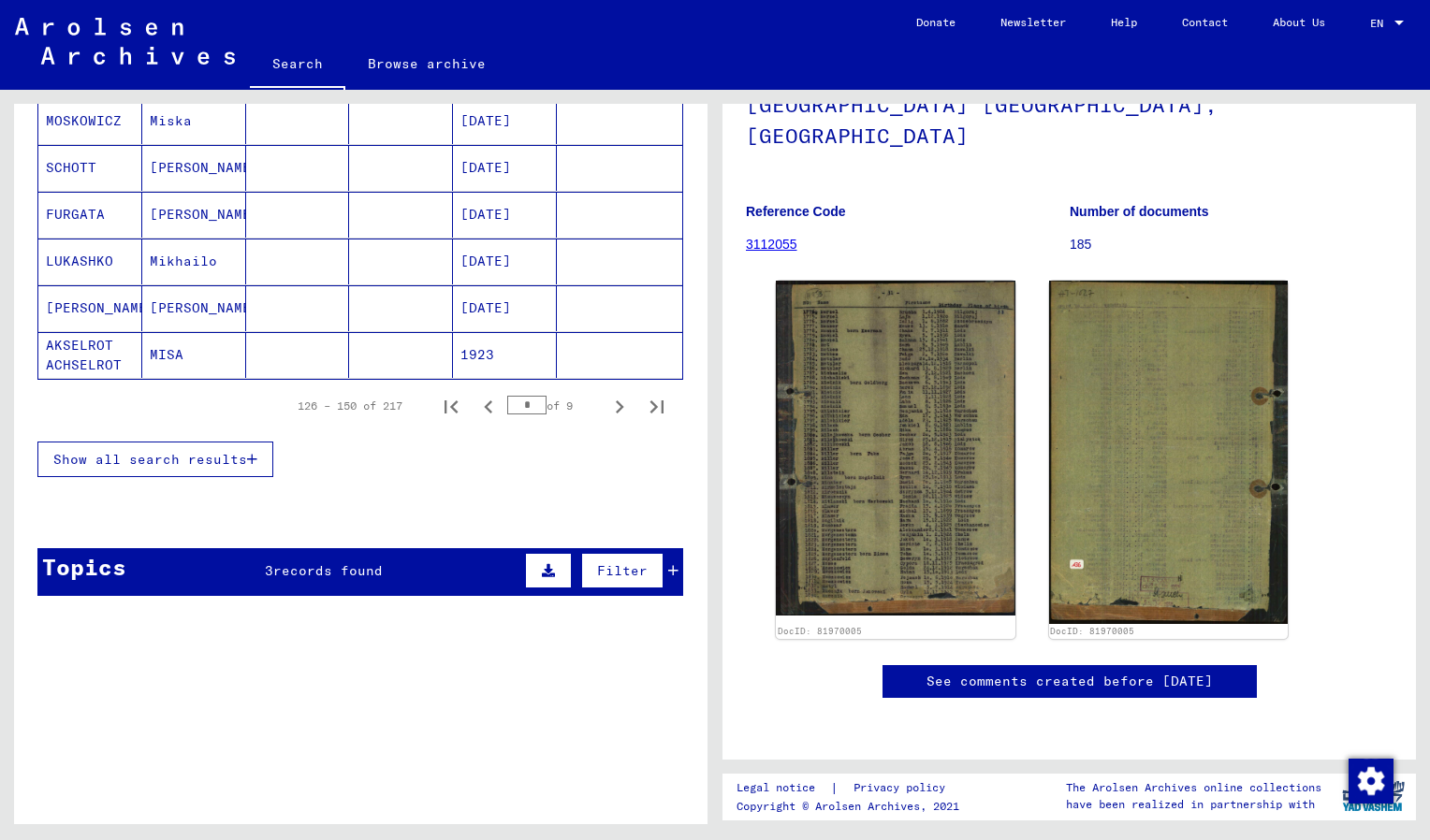
scroll to position [1171, 0]
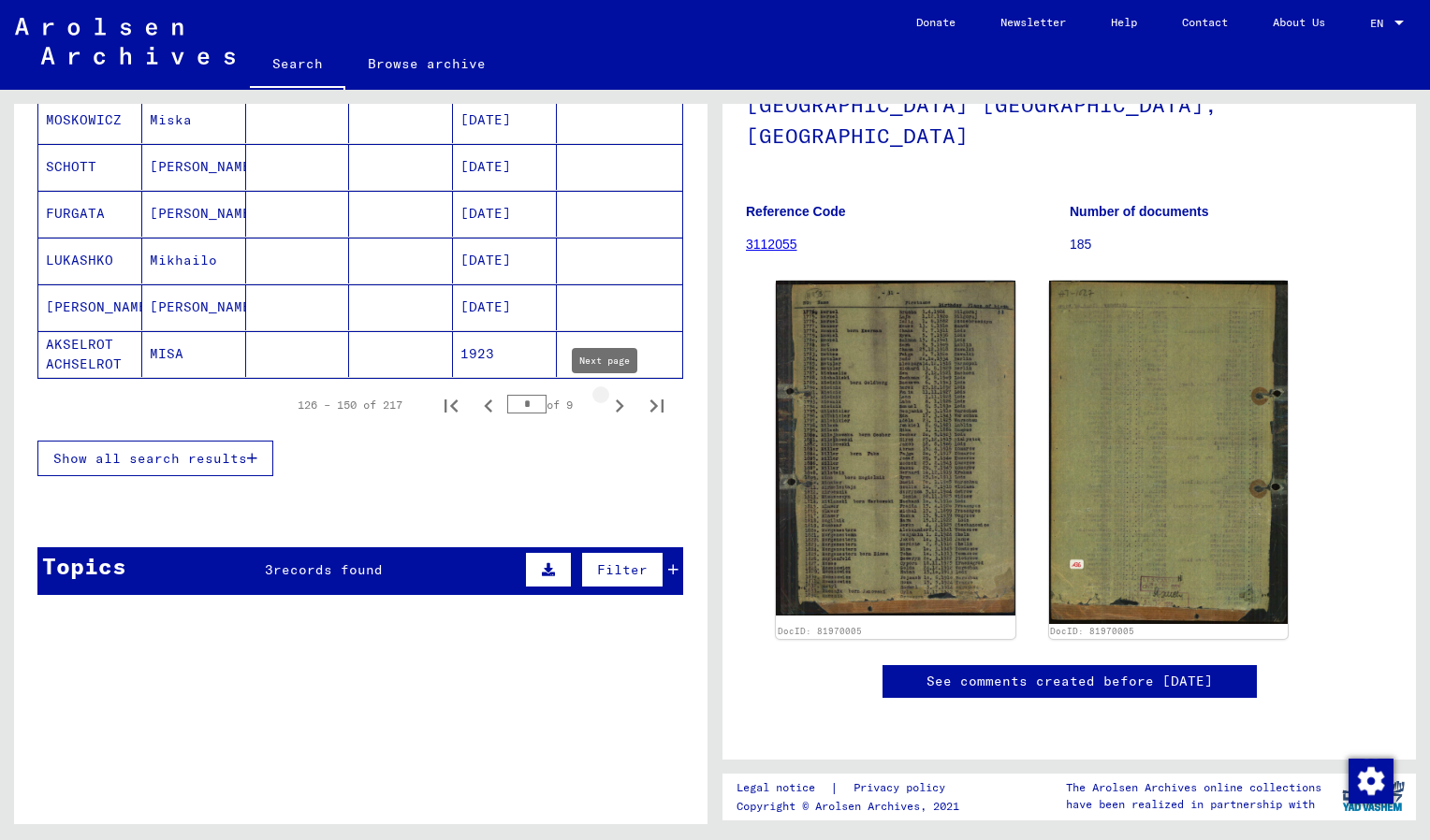
click at [606, 410] on icon "Next page" at bounding box center [619, 406] width 26 height 26
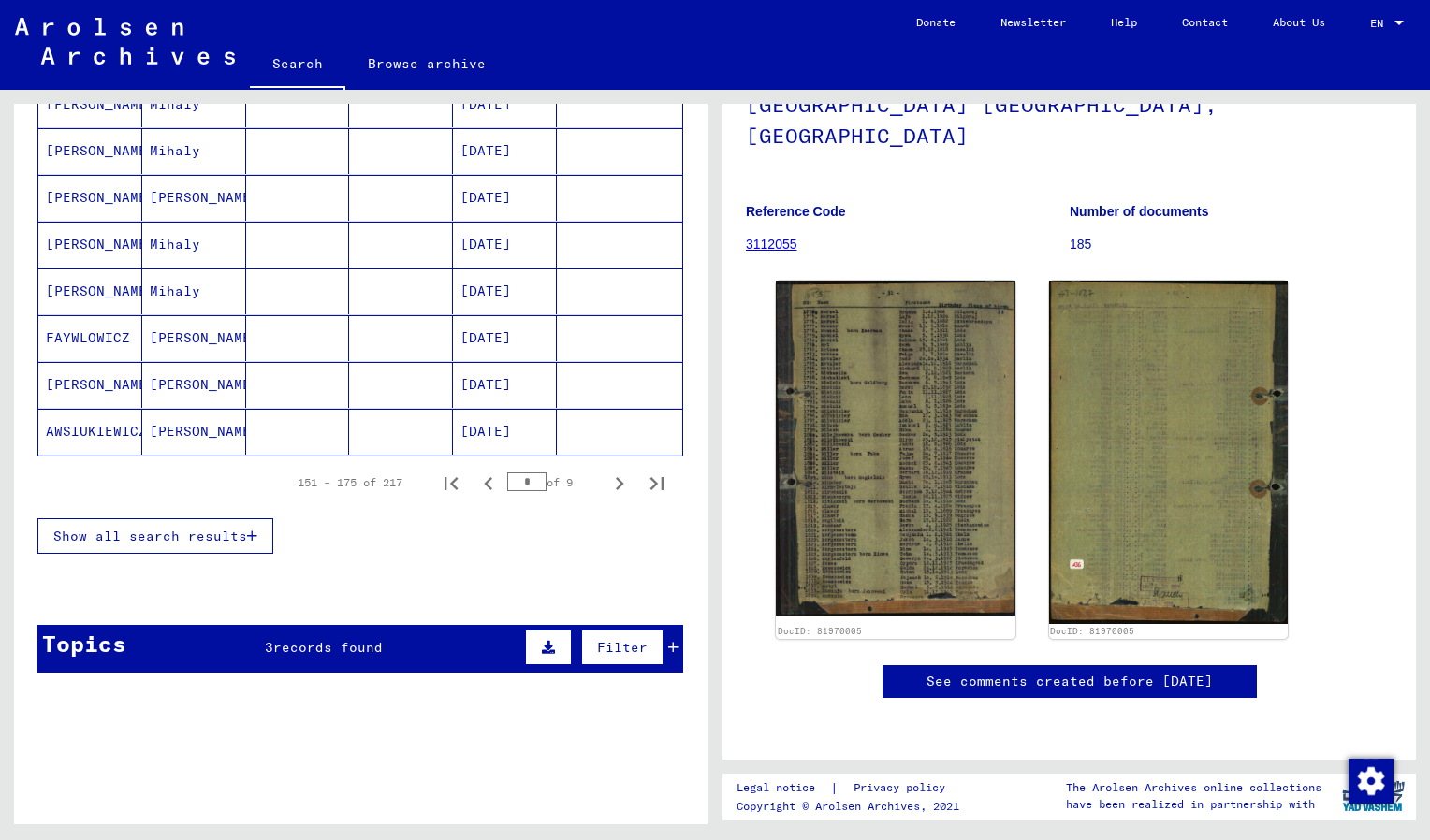
scroll to position [1274, 0]
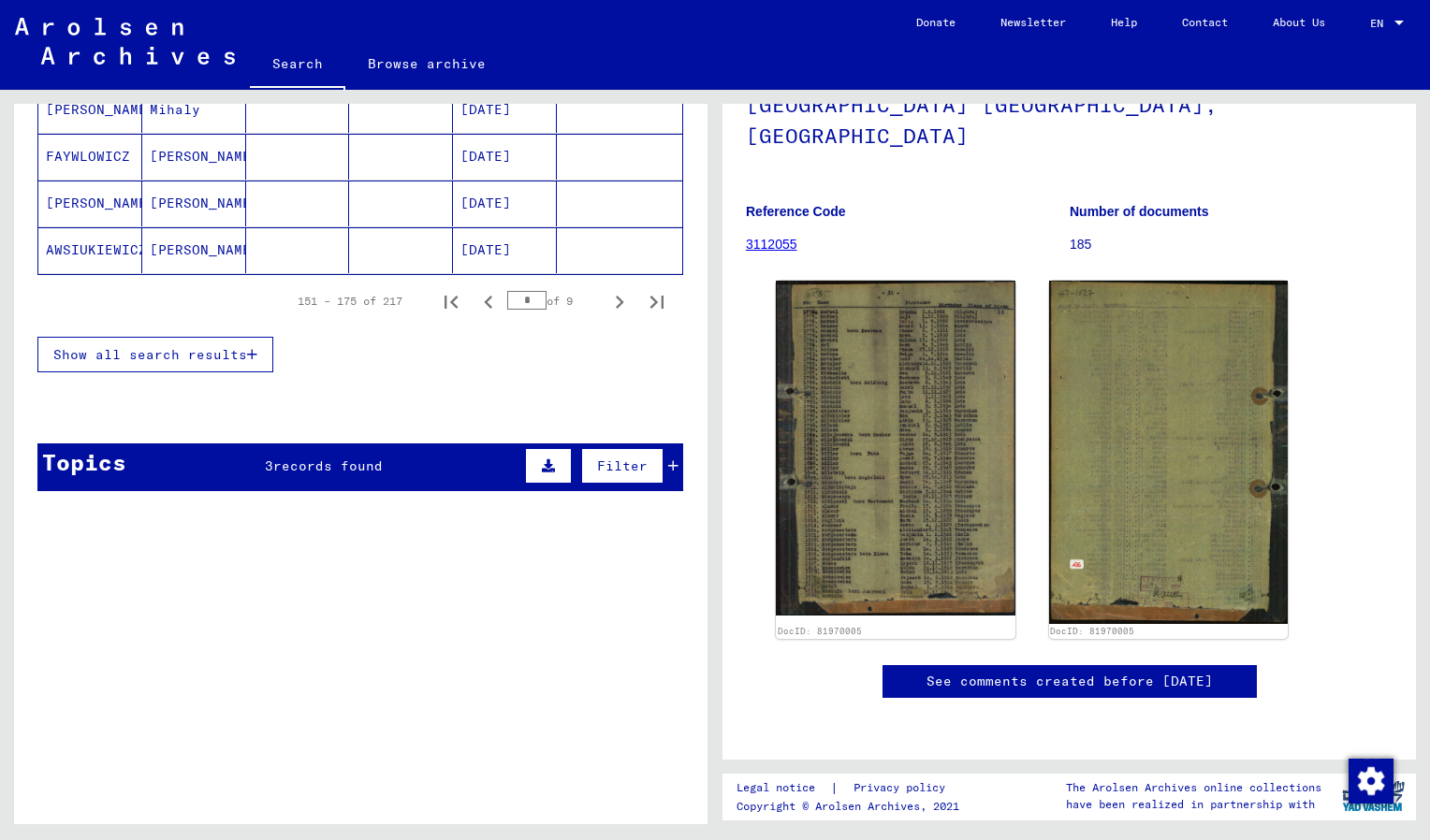
drag, startPoint x: 518, startPoint y: 303, endPoint x: 503, endPoint y: 303, distance: 15.0
click at [507, 303] on input "*" at bounding box center [527, 300] width 39 height 18
type input "*"
click at [209, 337] on button "Show all search results" at bounding box center [155, 355] width 235 height 36
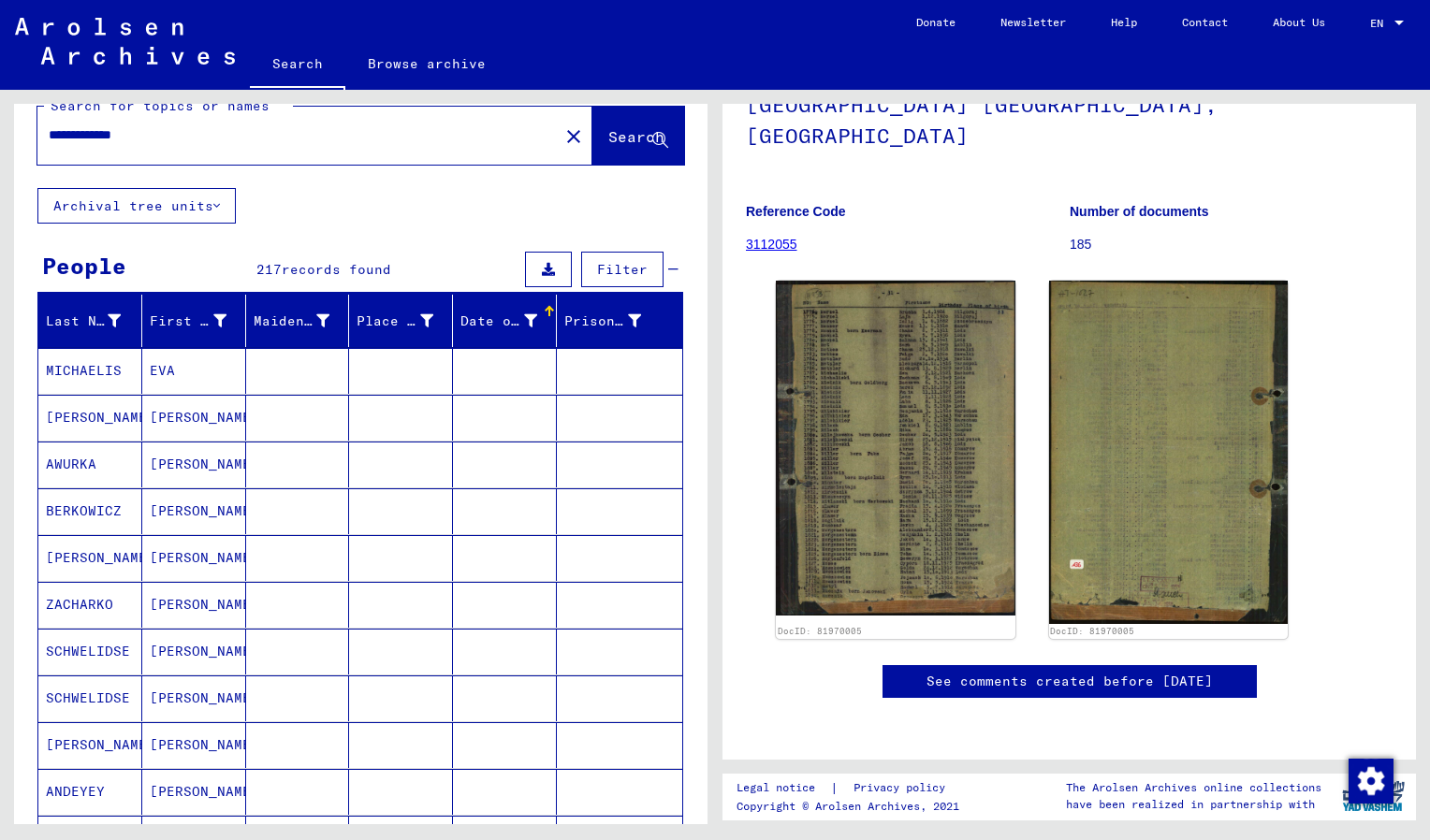
scroll to position [0, 0]
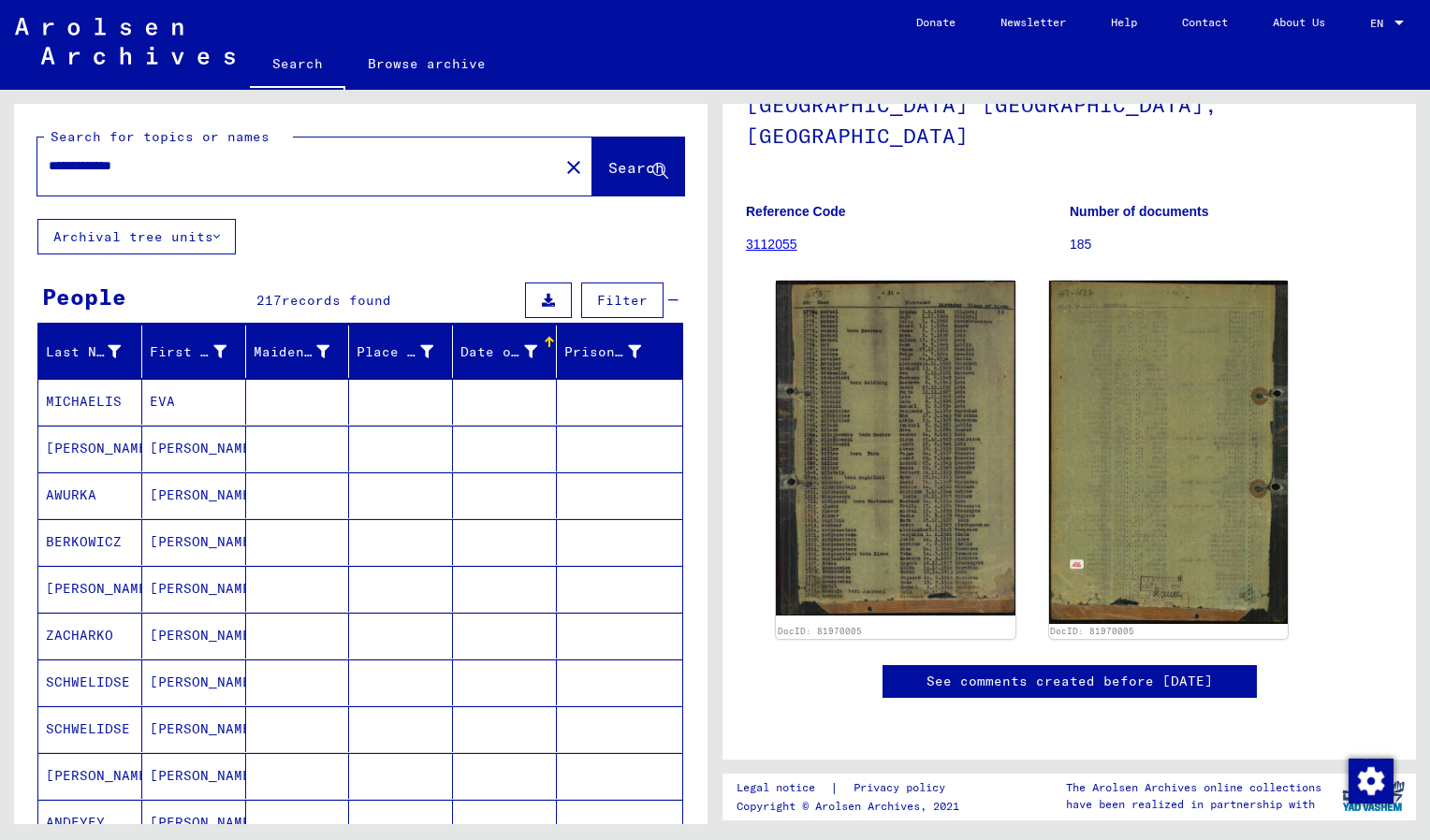
click at [88, 401] on mat-cell "MICHAELIS" at bounding box center [90, 402] width 104 height 46
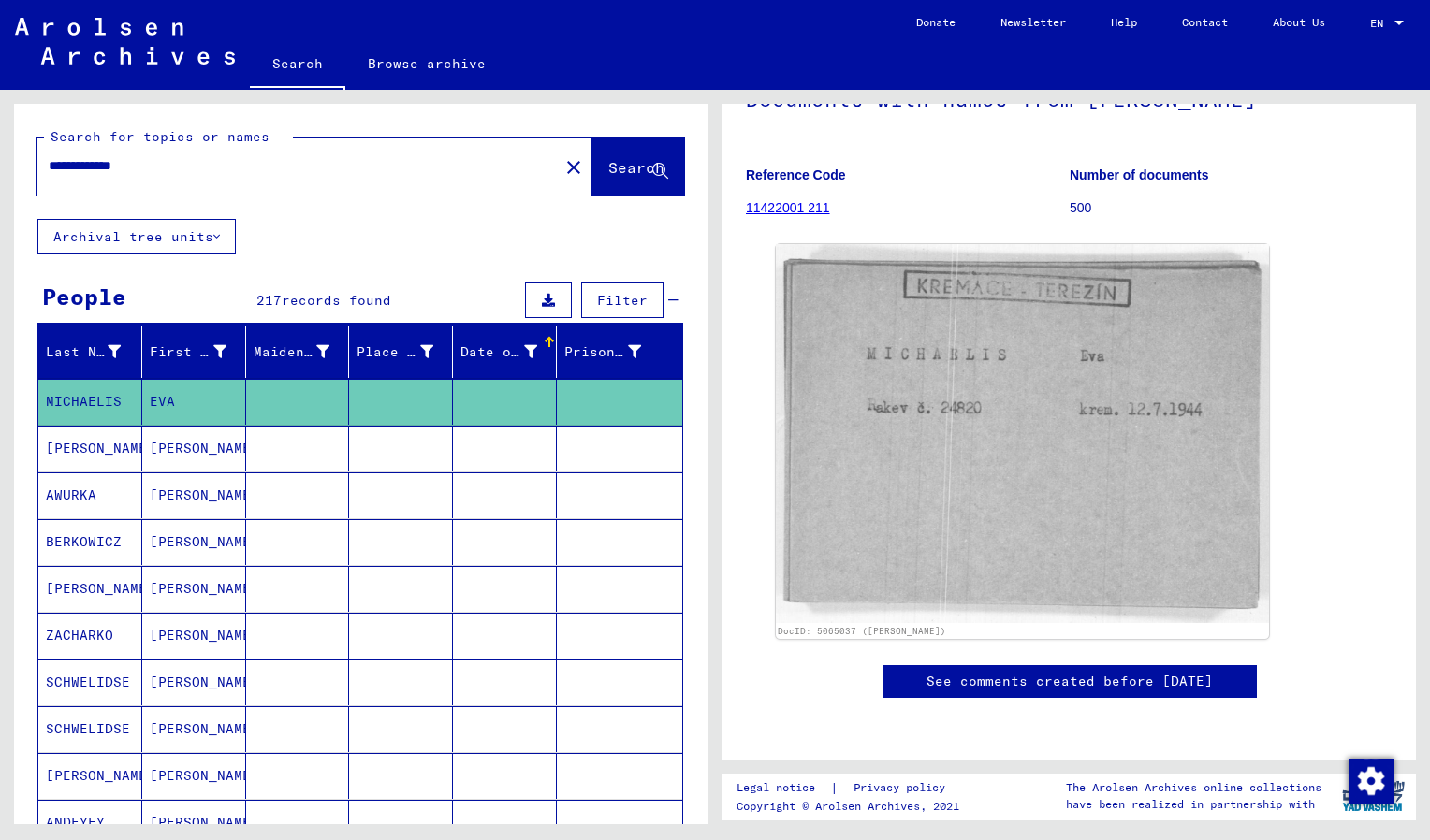
click at [643, 610] on mat-cell at bounding box center [619, 589] width 125 height 46
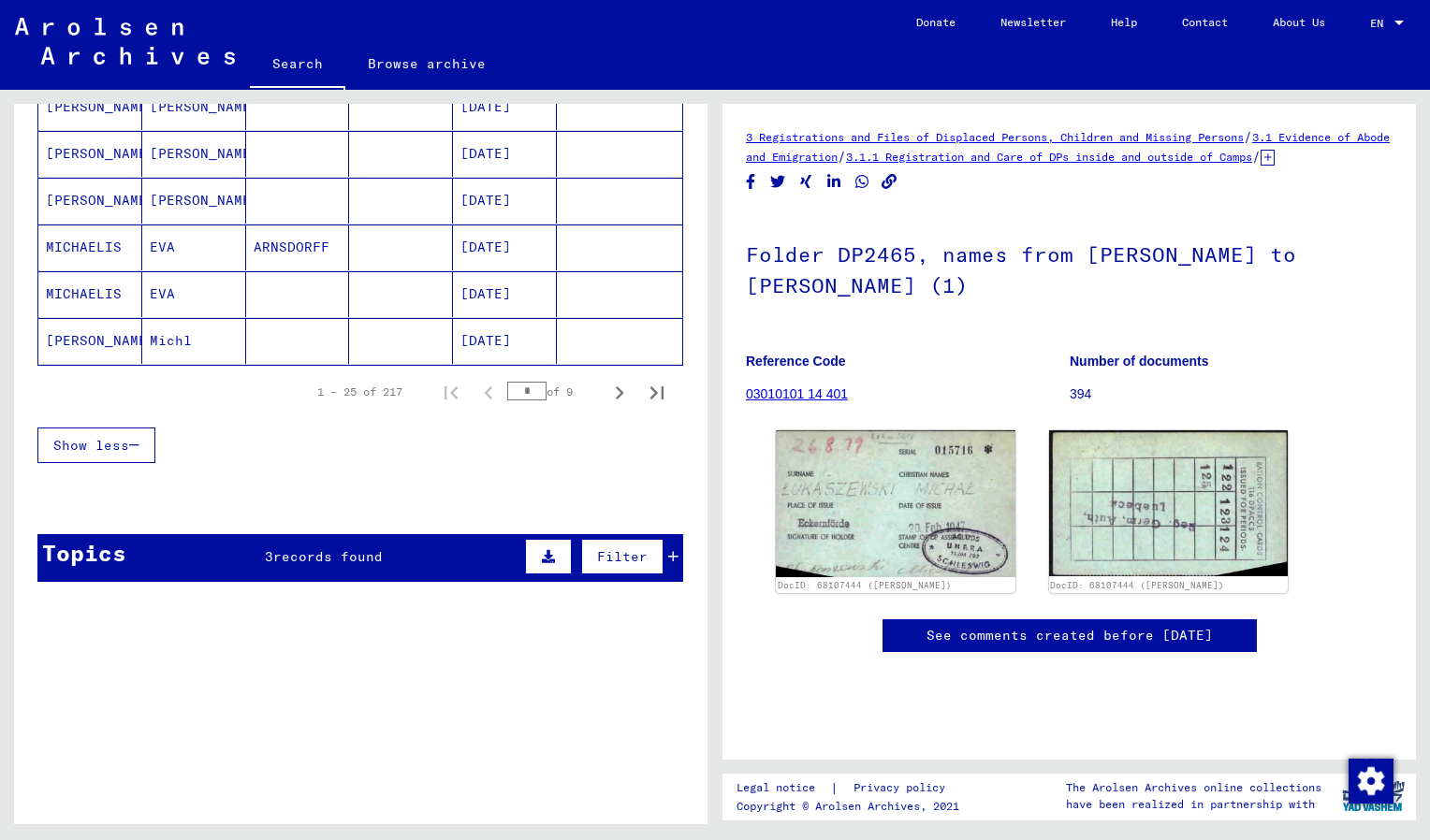
scroll to position [1274, 0]
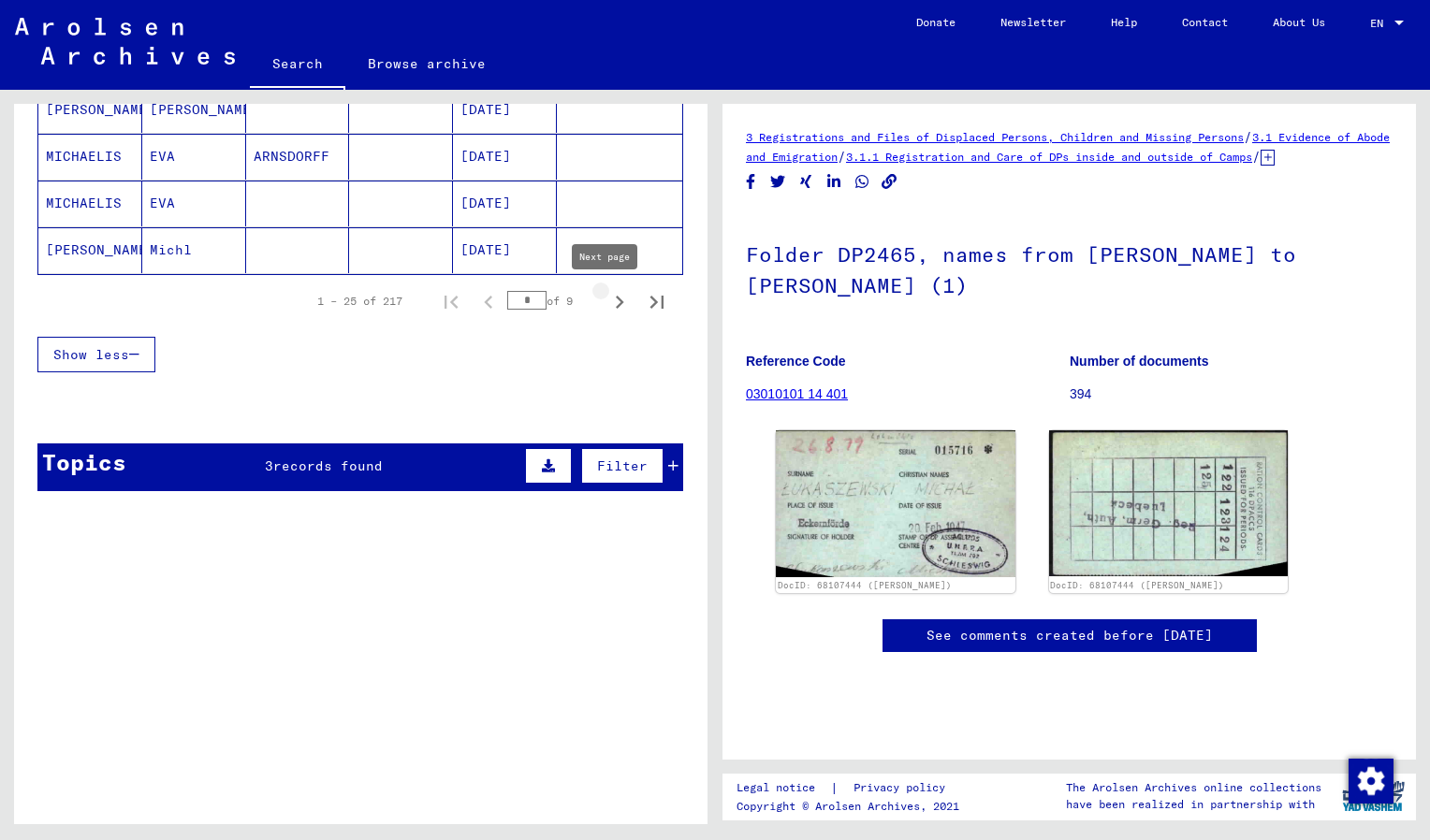
click at [606, 303] on icon "Next page" at bounding box center [619, 302] width 26 height 26
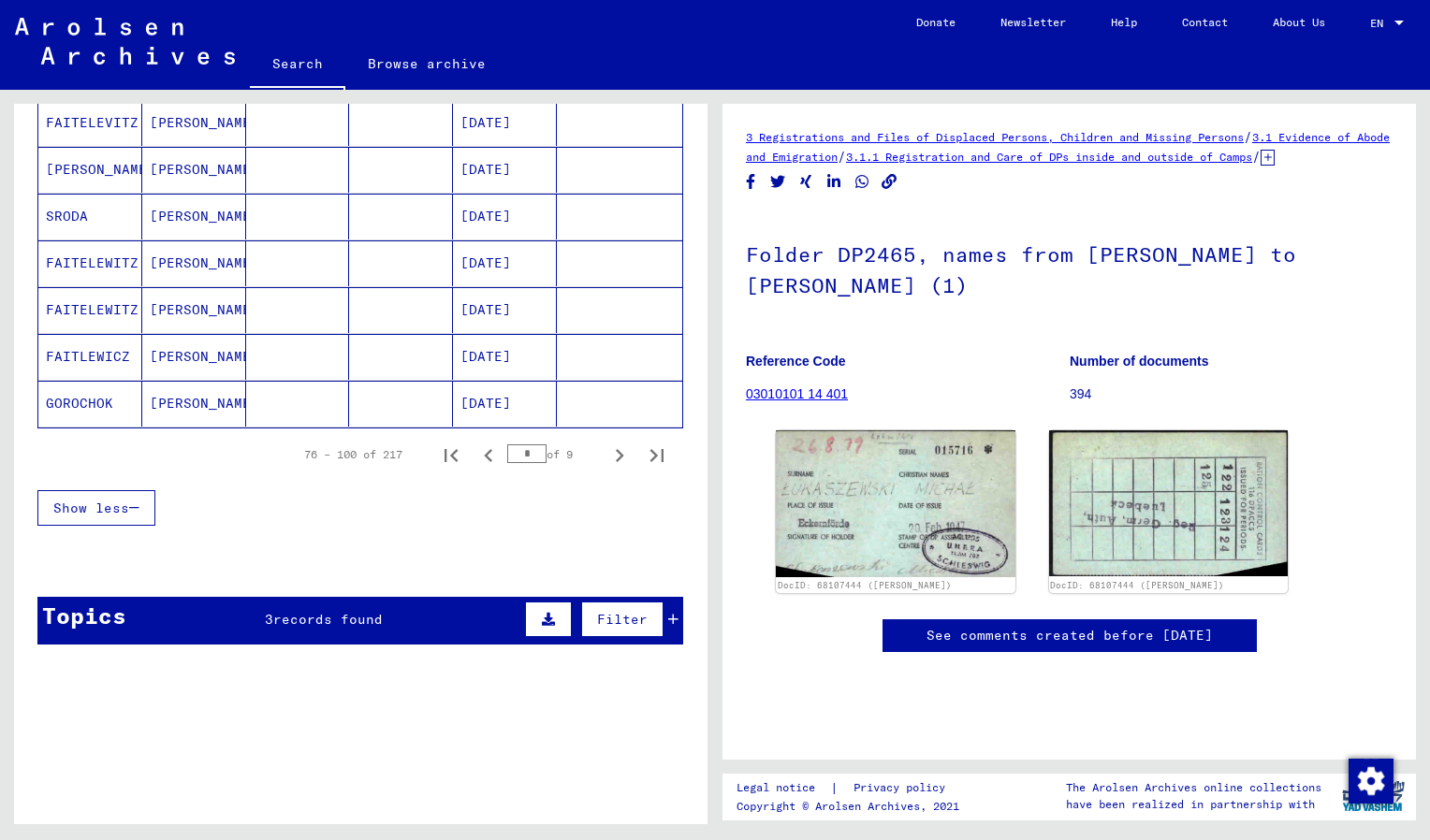
scroll to position [1128, 0]
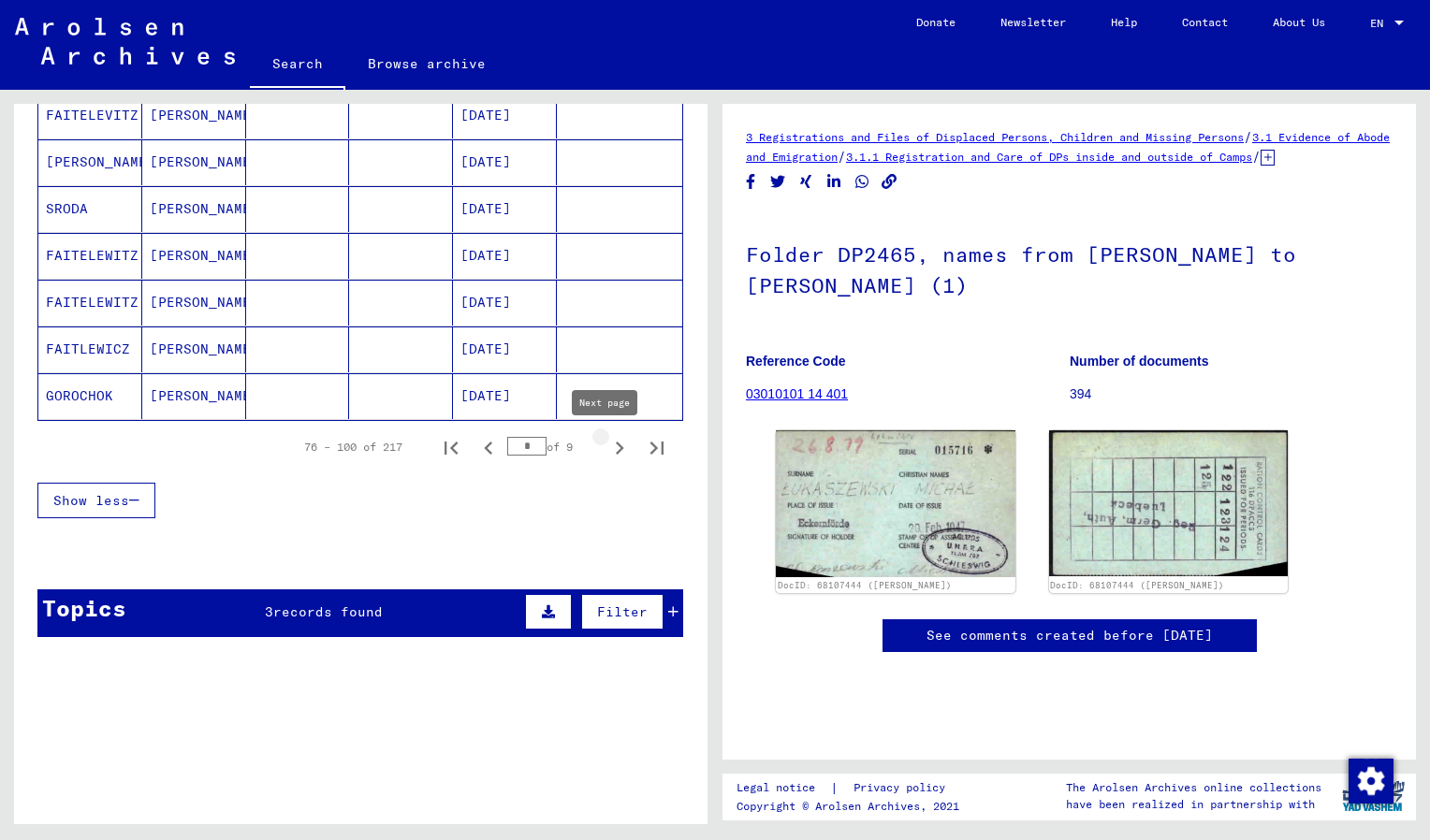
click at [606, 439] on icon "Next page" at bounding box center [619, 448] width 26 height 26
type input "*"
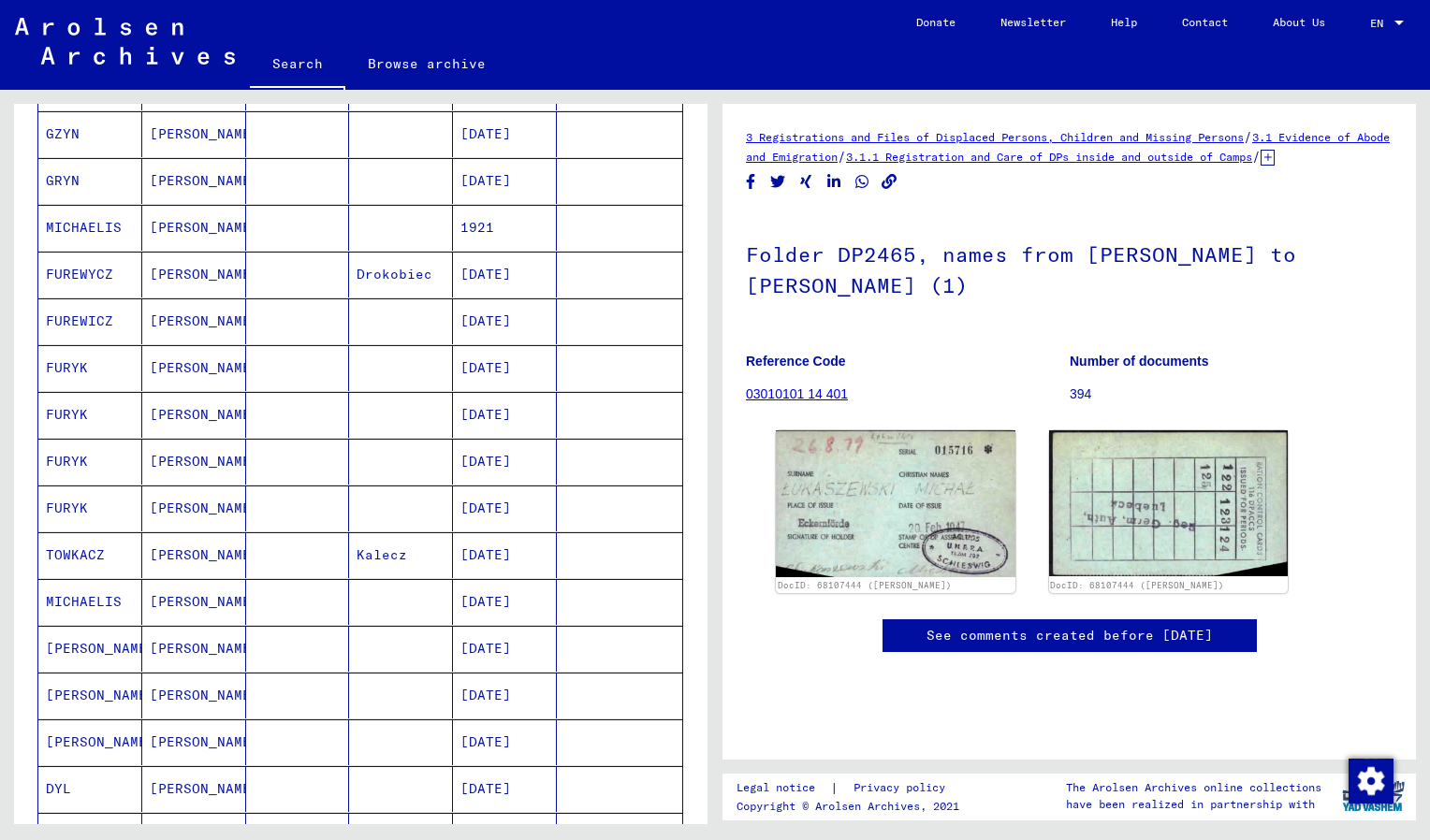
scroll to position [409, 0]
click at [481, 230] on mat-cell "1921" at bounding box center [505, 227] width 104 height 46
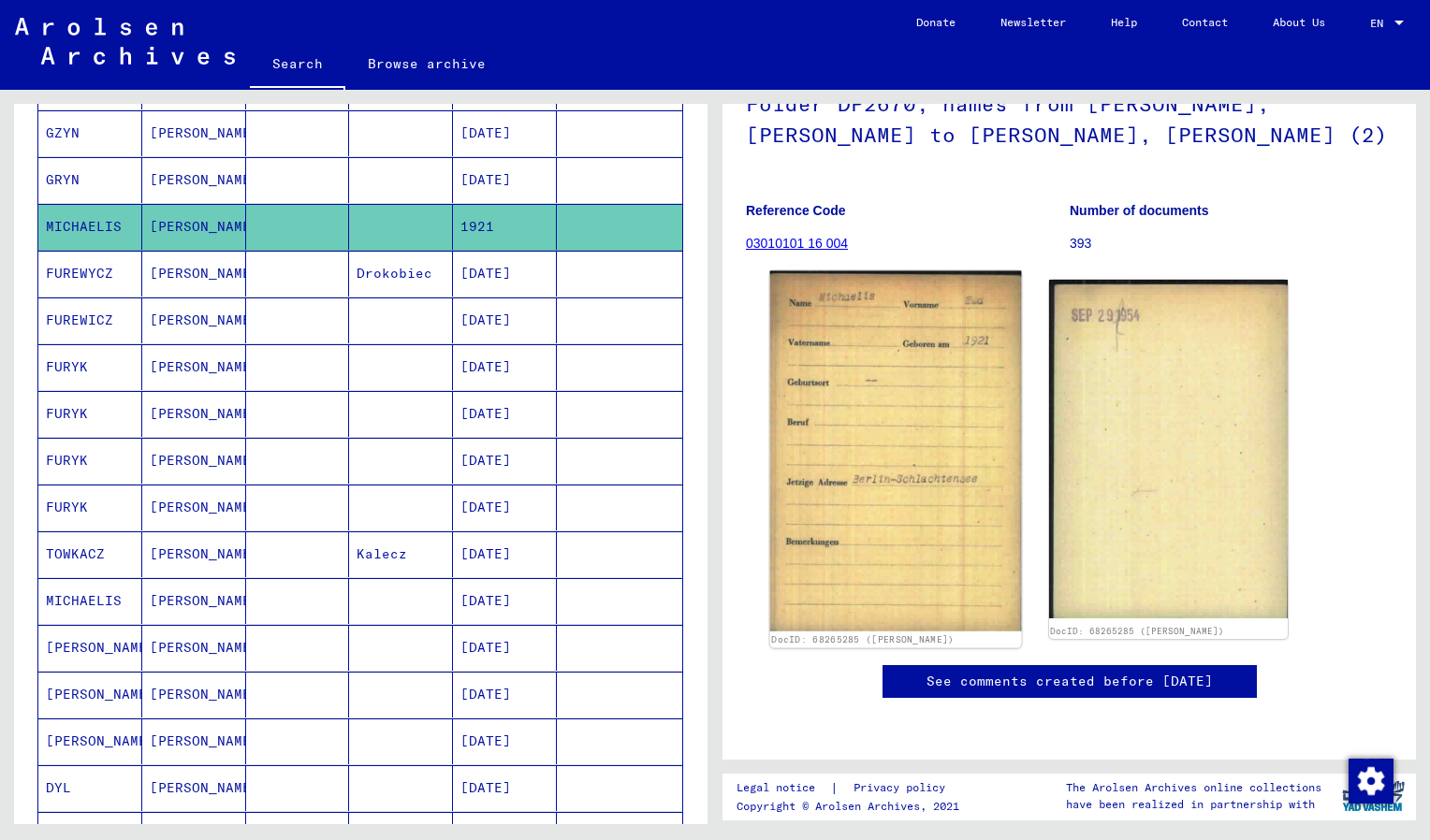
scroll to position [161, 0]
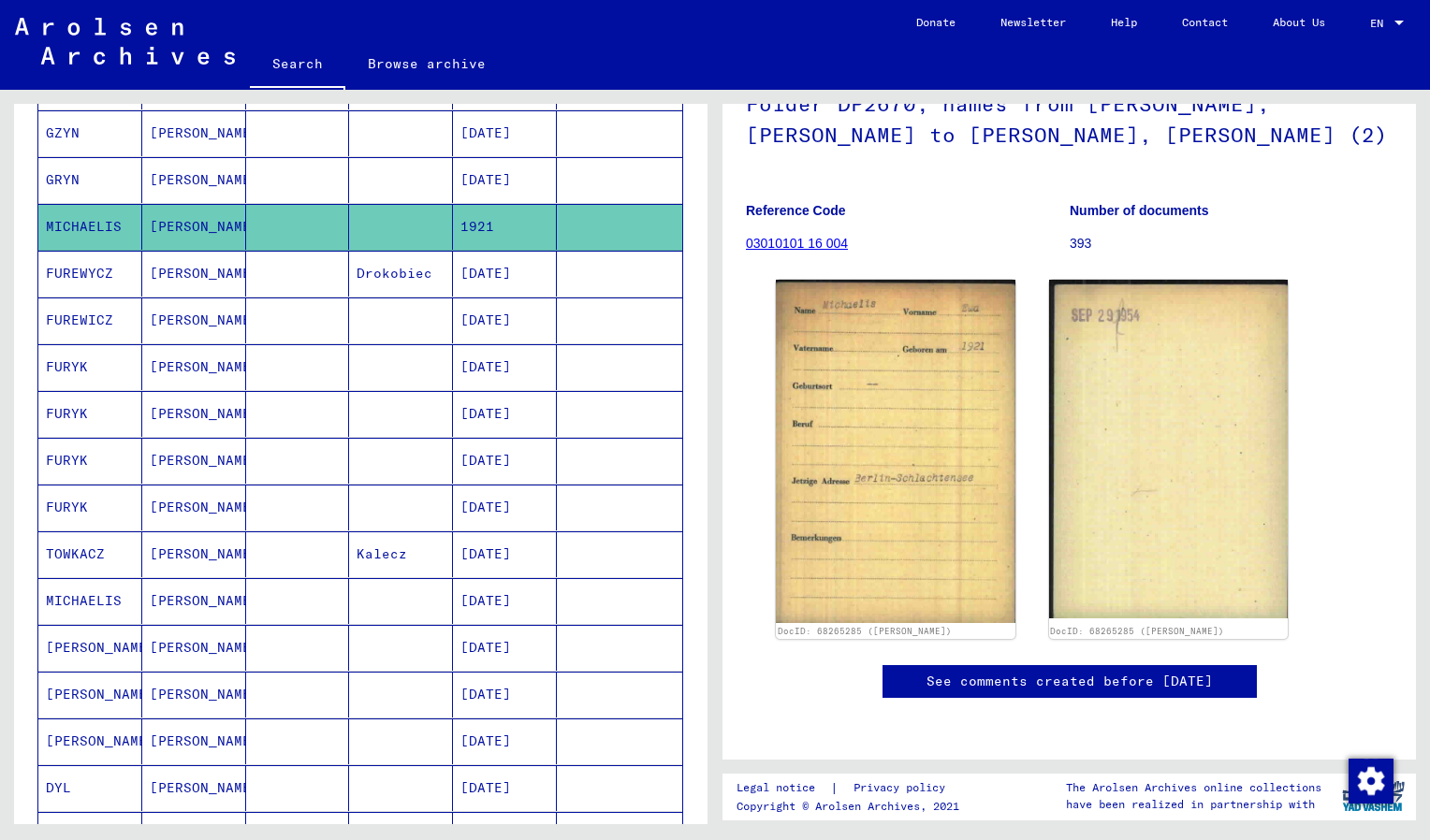
click at [512, 595] on mat-cell "12/02/1921" at bounding box center [505, 602] width 104 height 46
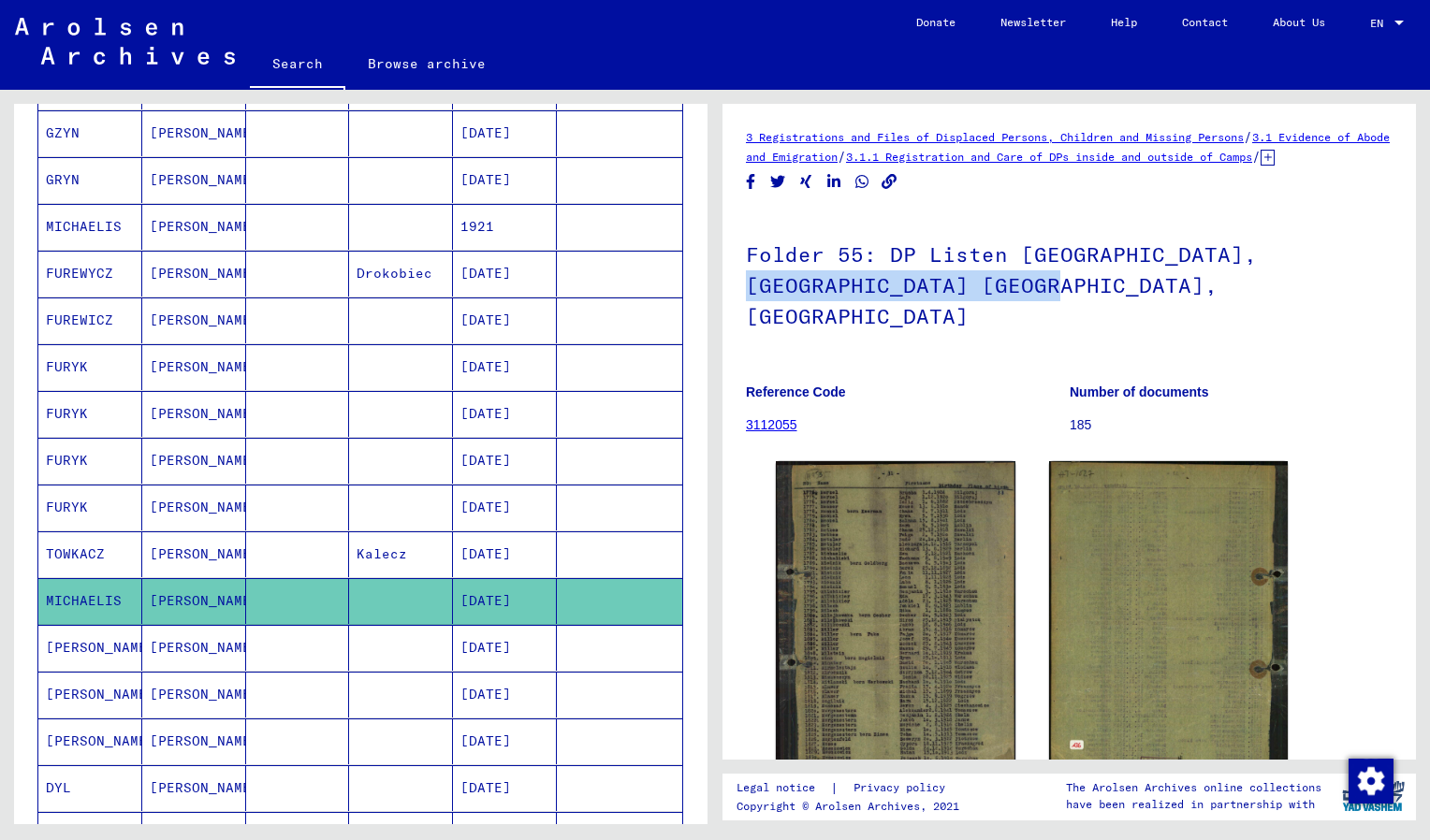
drag, startPoint x: 1079, startPoint y: 301, endPoint x: 733, endPoint y: 304, distance: 346.0
click at [733, 304] on yv-its-full-details "3 Registrations and Files of Displaced Persons, Children and Missing Persons / …" at bounding box center [1070, 522] width 694 height 790
copy h1 "Mariendorf, Schlachtensee"
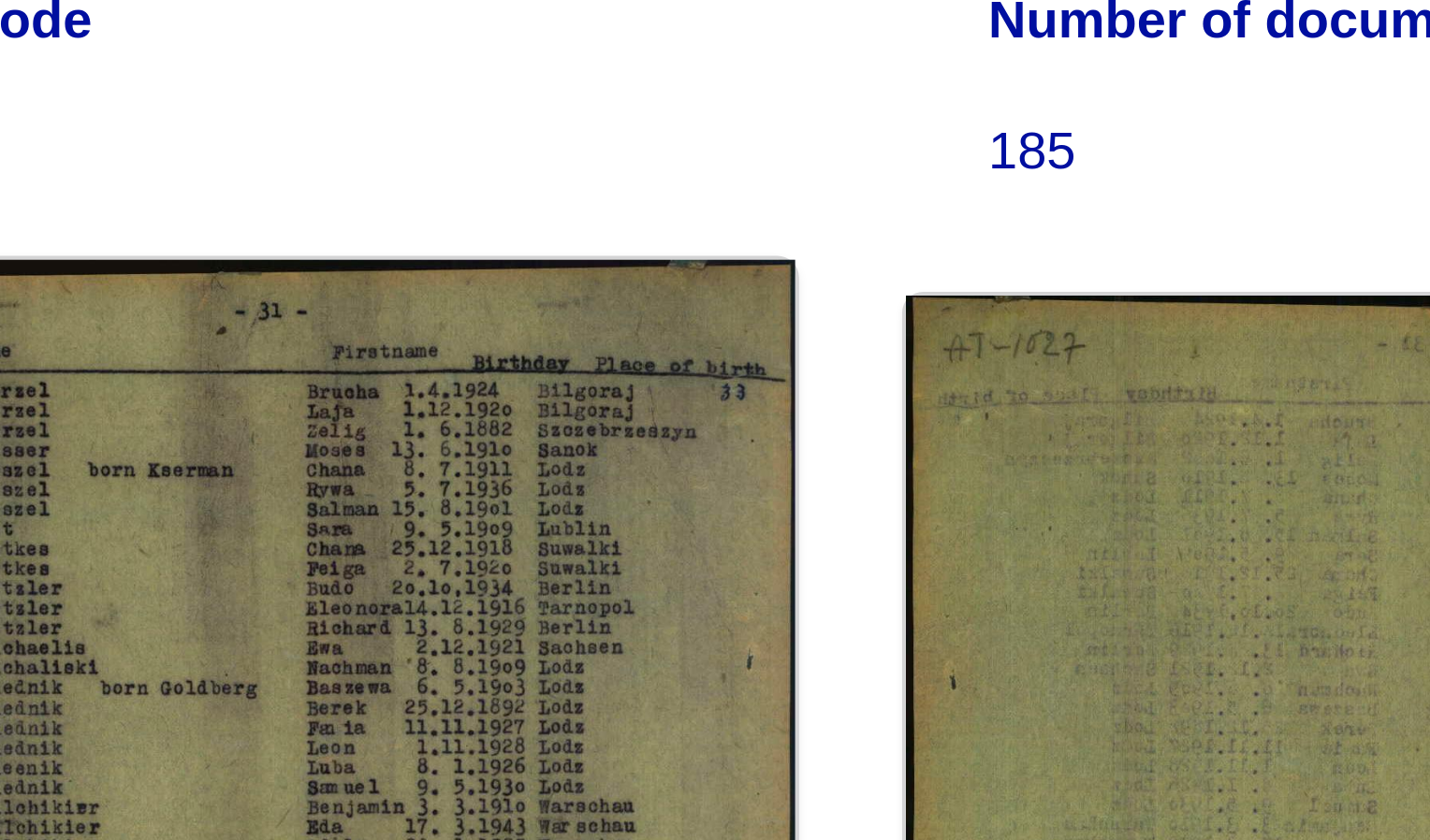
scroll to position [32, 0]
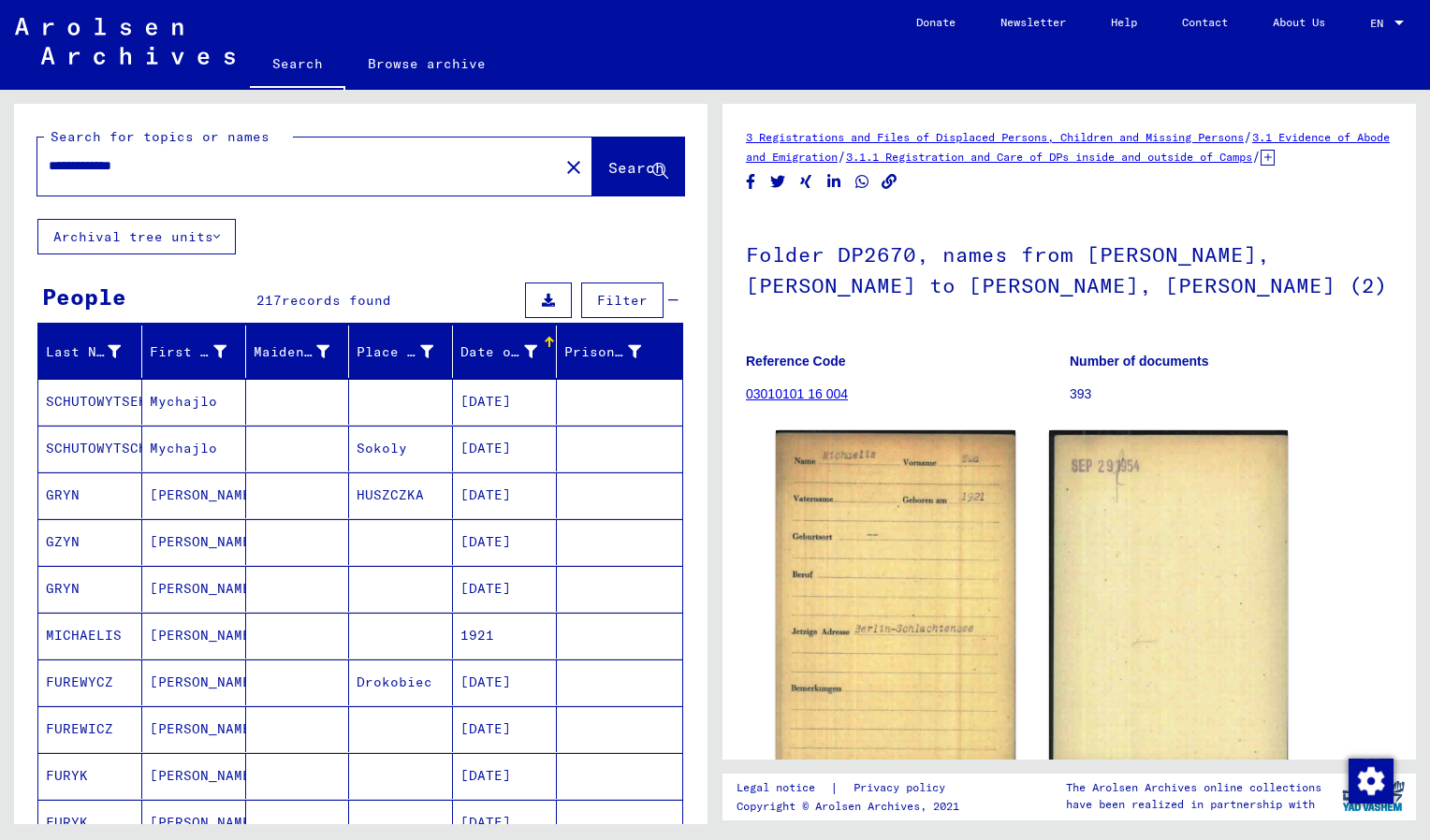
click at [63, 159] on input "**********" at bounding box center [298, 166] width 499 height 19
type input "**********"
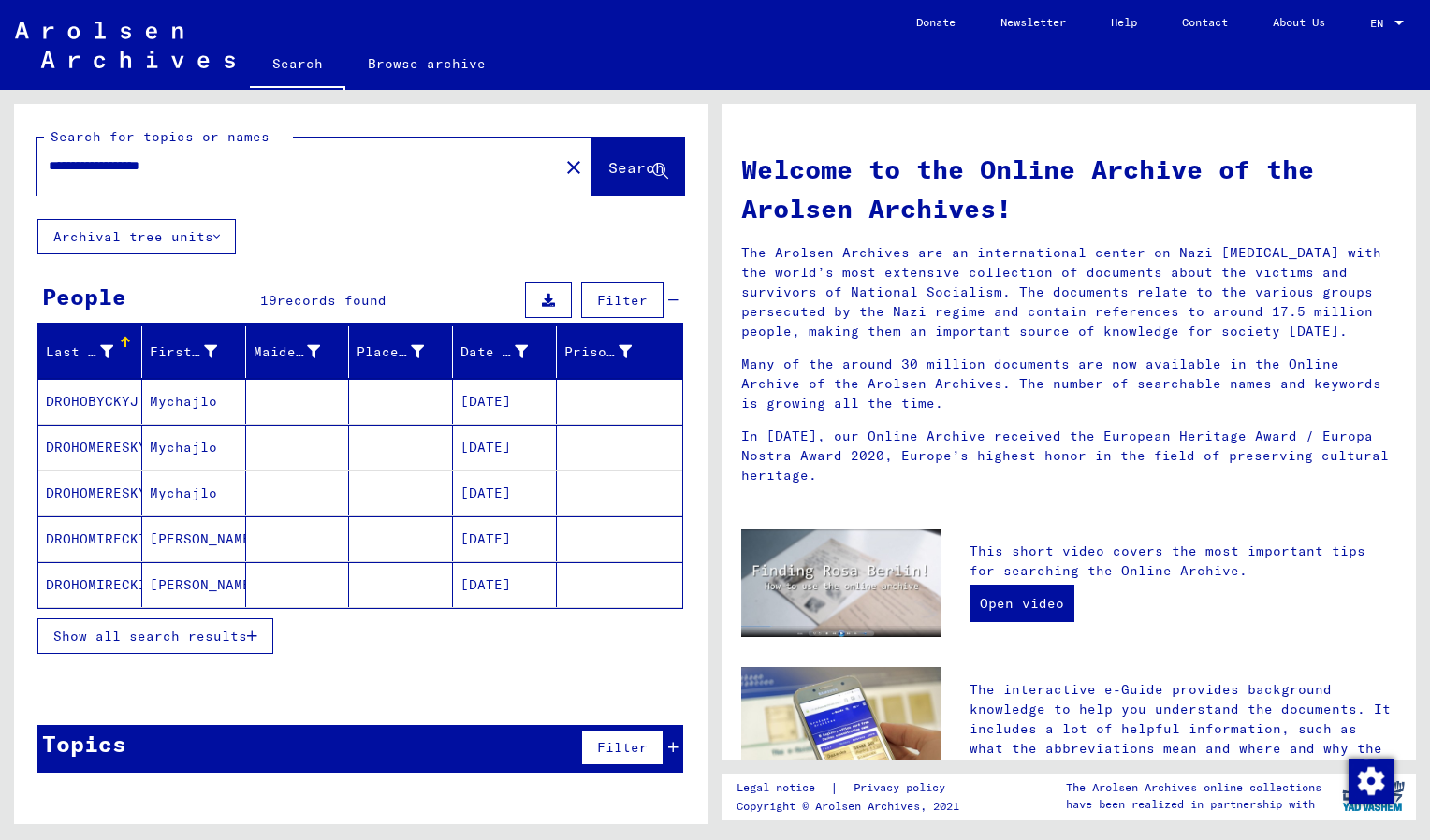
click at [226, 636] on span "Show all search results" at bounding box center [151, 636] width 194 height 17
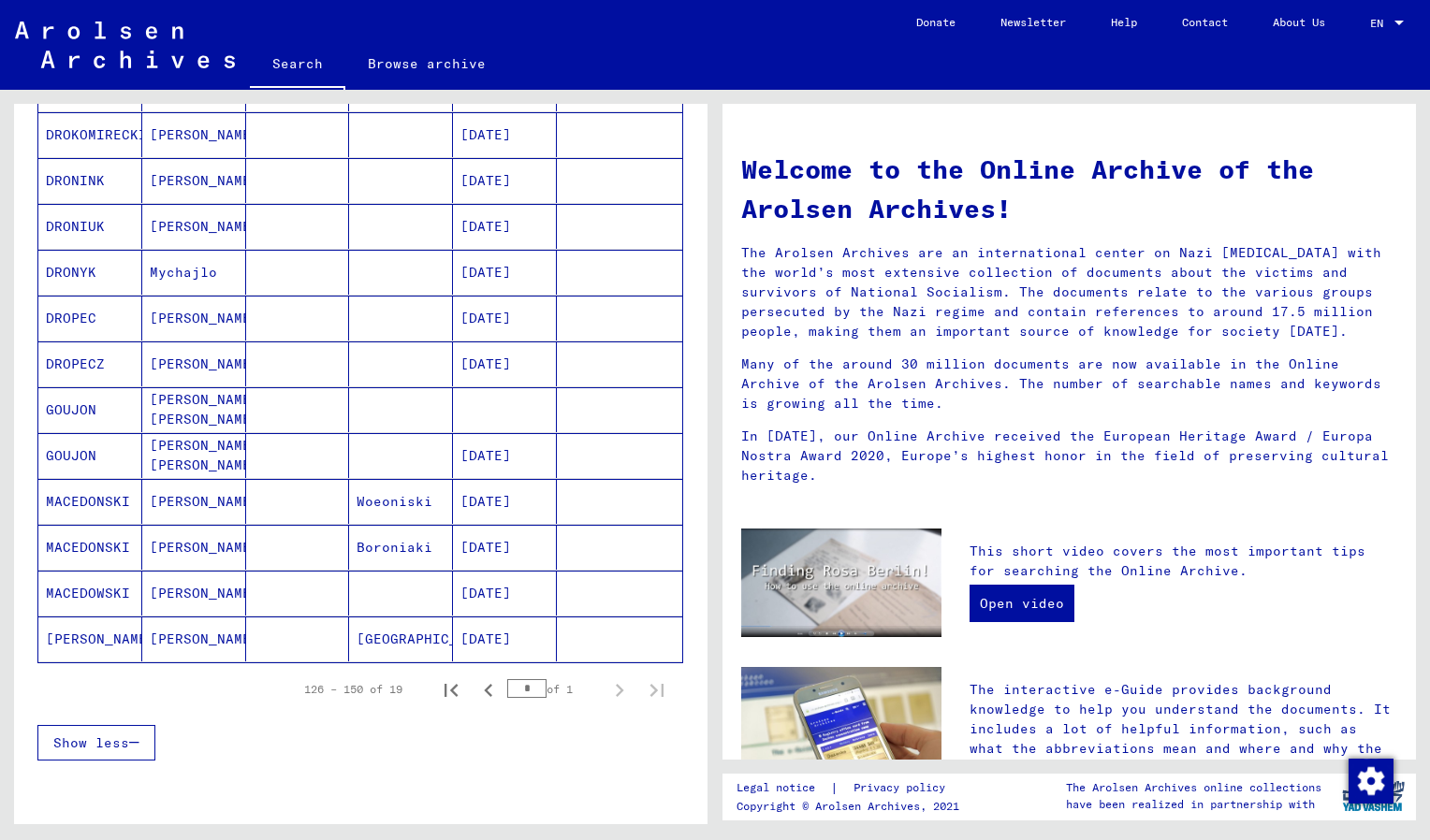
scroll to position [588, 0]
click at [432, 637] on mat-cell "BADEN-BADEN" at bounding box center [401, 638] width 104 height 45
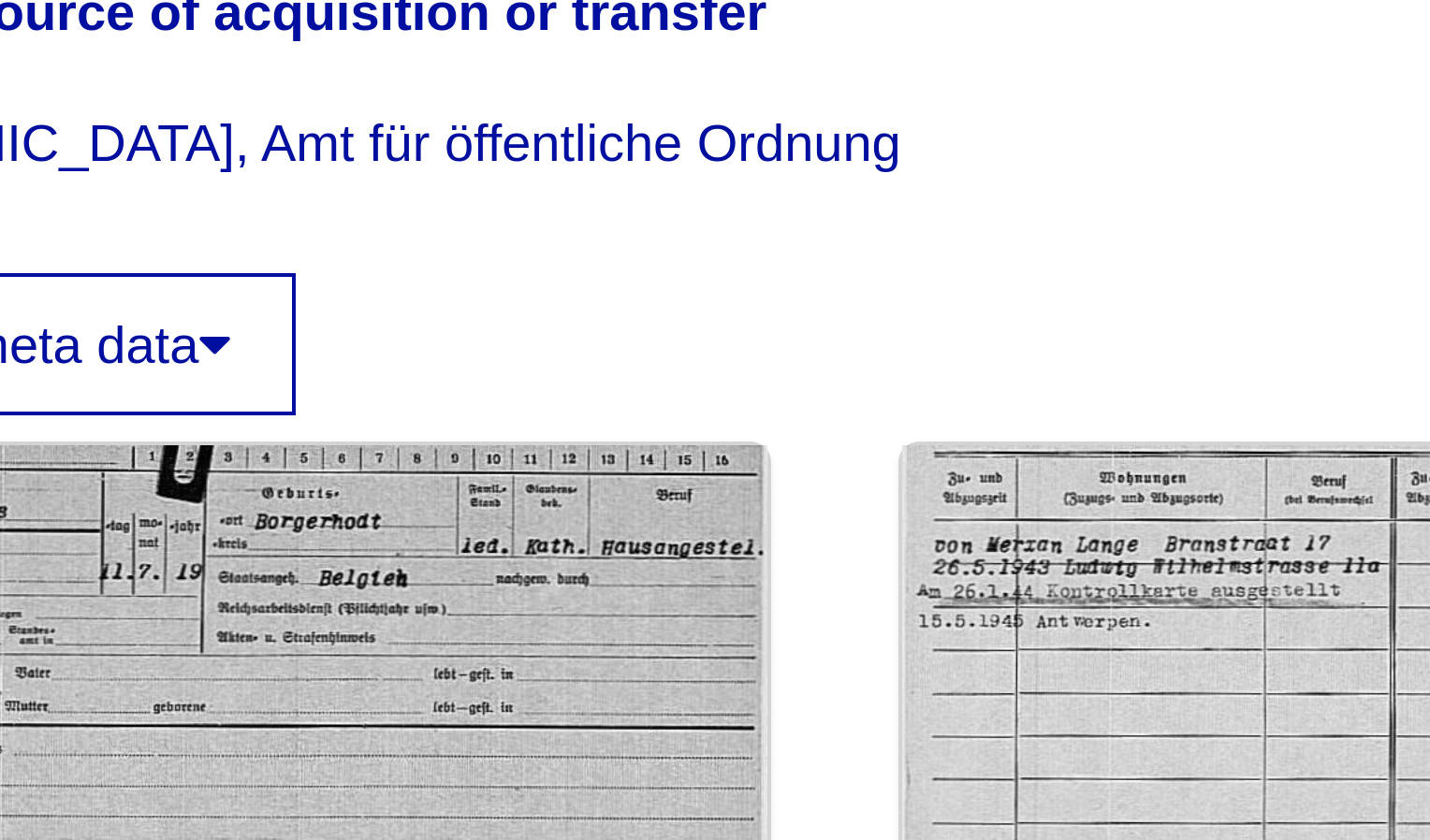
scroll to position [150, 0]
